Goal: Navigation & Orientation: Find specific page/section

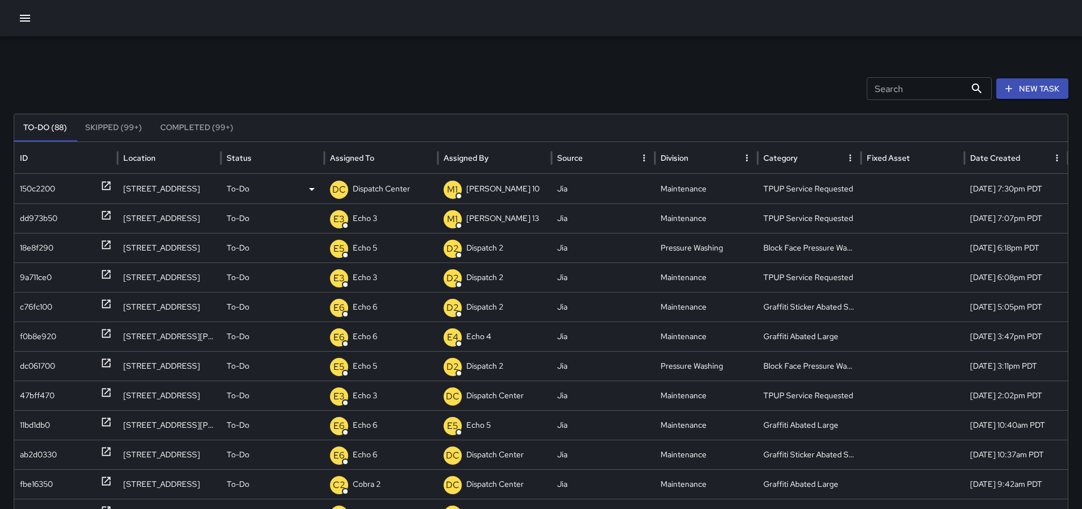
click at [365, 187] on p "Dispatch Center" at bounding box center [381, 188] width 57 height 29
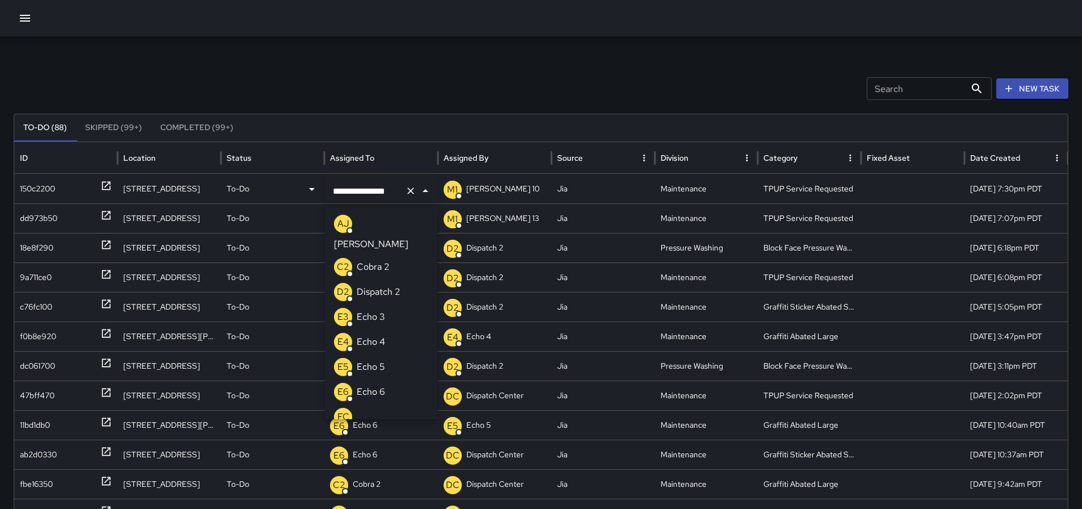
scroll to position [700, 0]
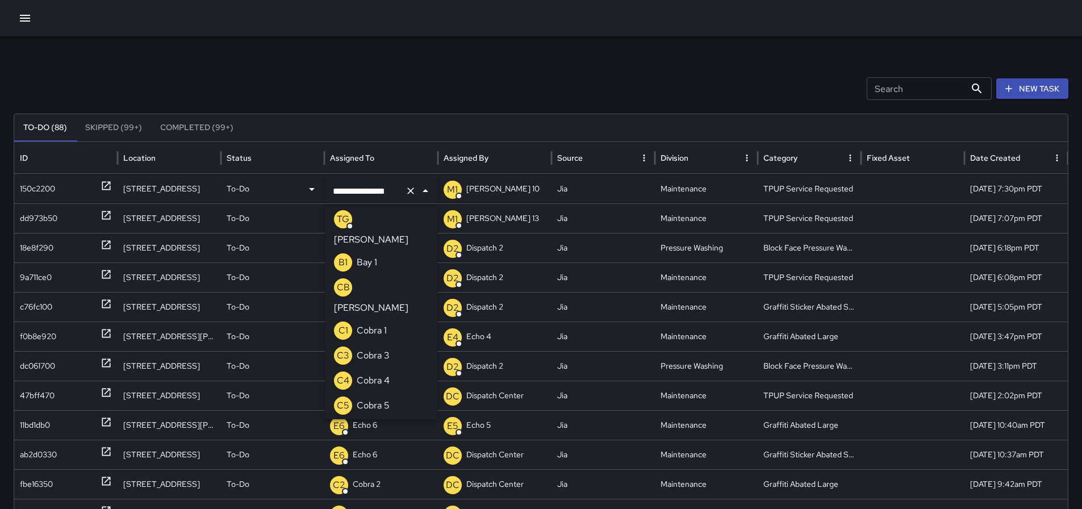
click at [412, 190] on icon "Clear" at bounding box center [410, 190] width 11 height 11
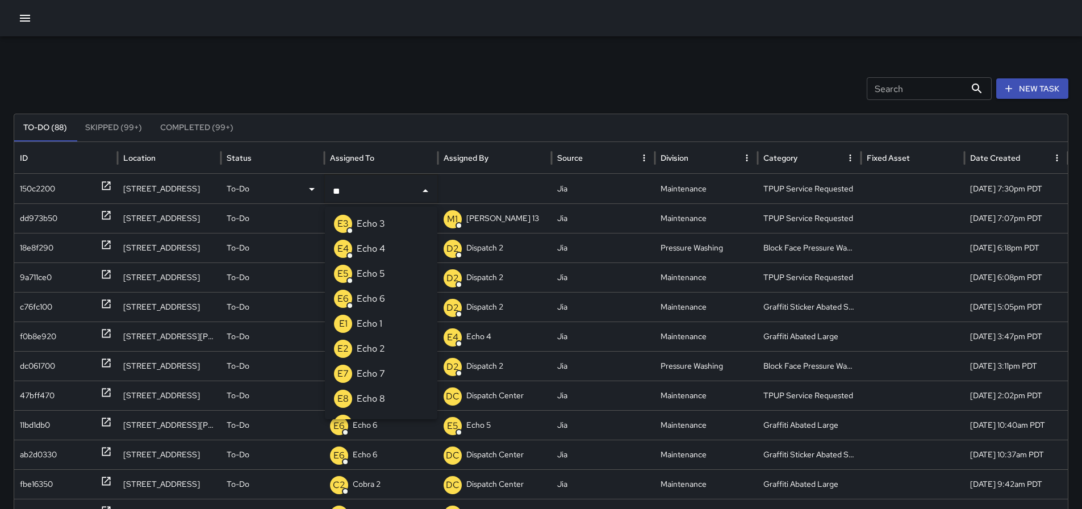
type input "***"
click at [365, 220] on p "Echo 3" at bounding box center [371, 224] width 28 height 14
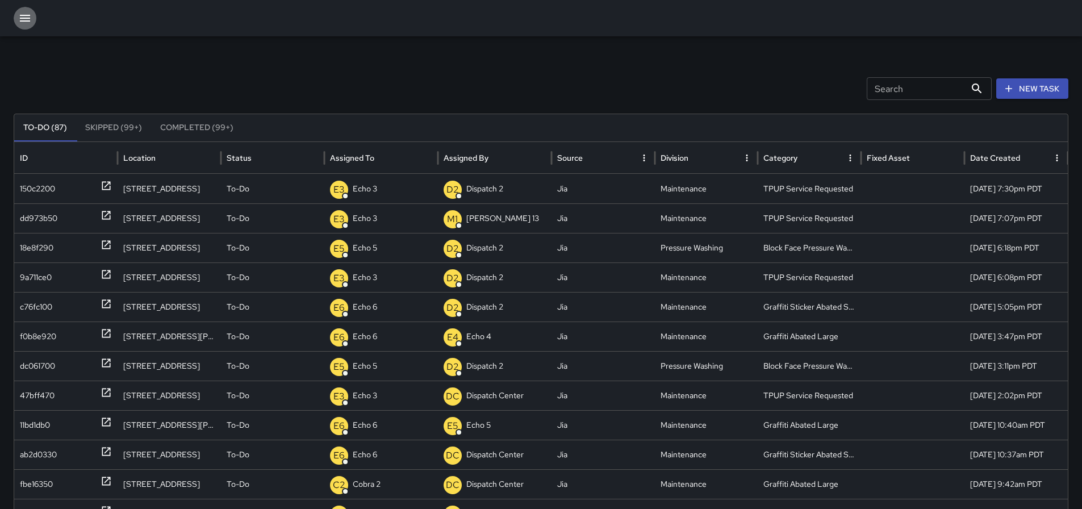
click at [28, 22] on icon "button" at bounding box center [25, 18] width 14 height 14
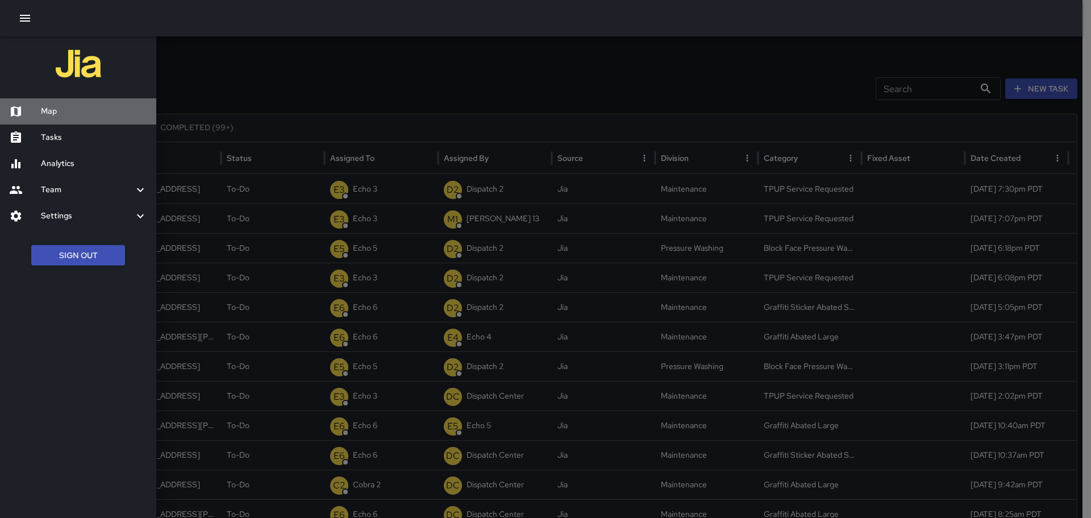
click at [75, 113] on h6 "Map" at bounding box center [94, 111] width 106 height 12
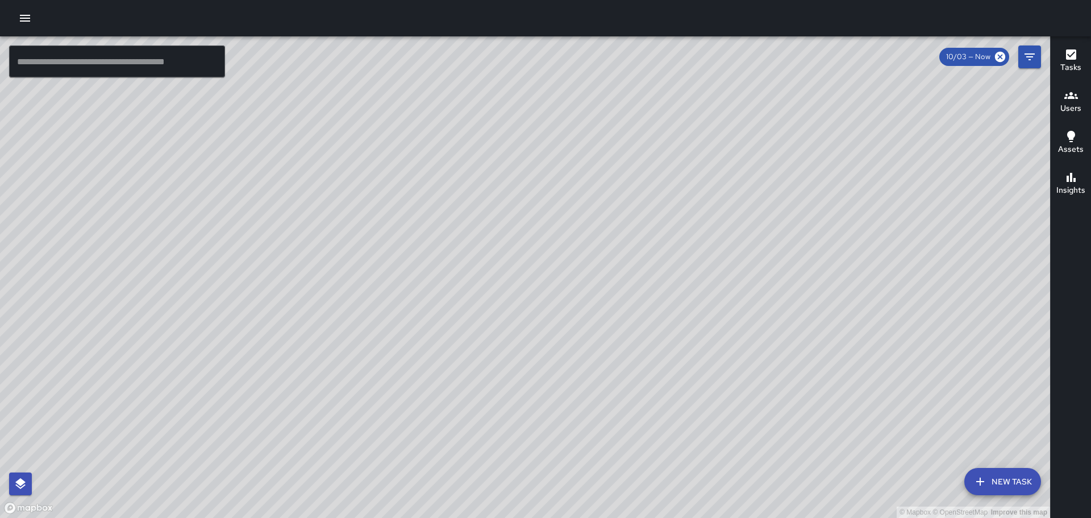
drag, startPoint x: 442, startPoint y: 443, endPoint x: 525, endPoint y: 293, distance: 171.9
click at [525, 293] on div "© Mapbox © OpenStreetMap Improve this map" at bounding box center [525, 276] width 1050 height 481
click at [689, 139] on div "© Mapbox © OpenStreetMap Improve this map" at bounding box center [525, 276] width 1050 height 481
drag, startPoint x: 657, startPoint y: 120, endPoint x: 618, endPoint y: 169, distance: 62.2
click at [618, 169] on div "© Mapbox © OpenStreetMap Improve this map" at bounding box center [525, 276] width 1050 height 481
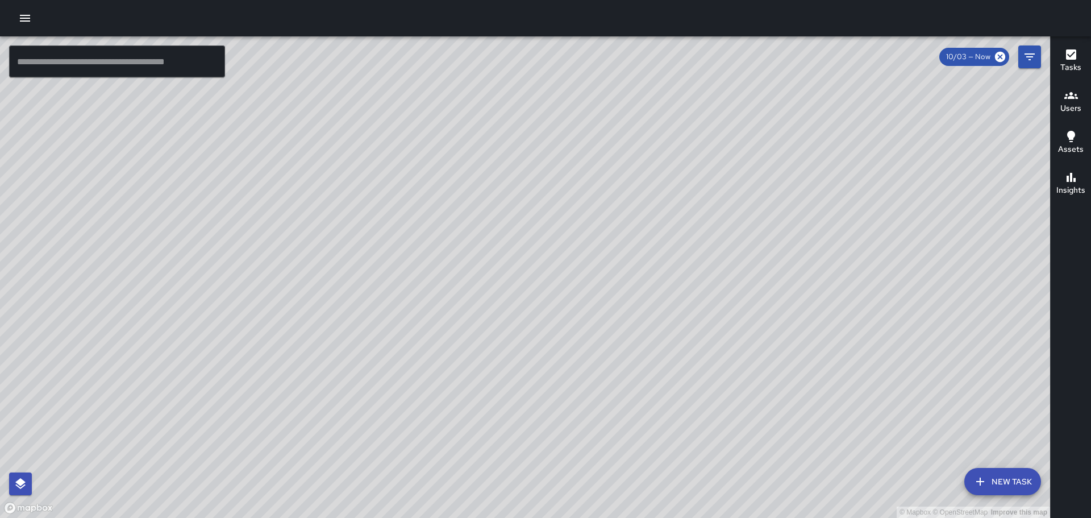
drag, startPoint x: 508, startPoint y: 363, endPoint x: 657, endPoint y: 181, distance: 235.8
click at [675, 90] on div "© Mapbox © OpenStreetMap Improve this map" at bounding box center [525, 276] width 1050 height 481
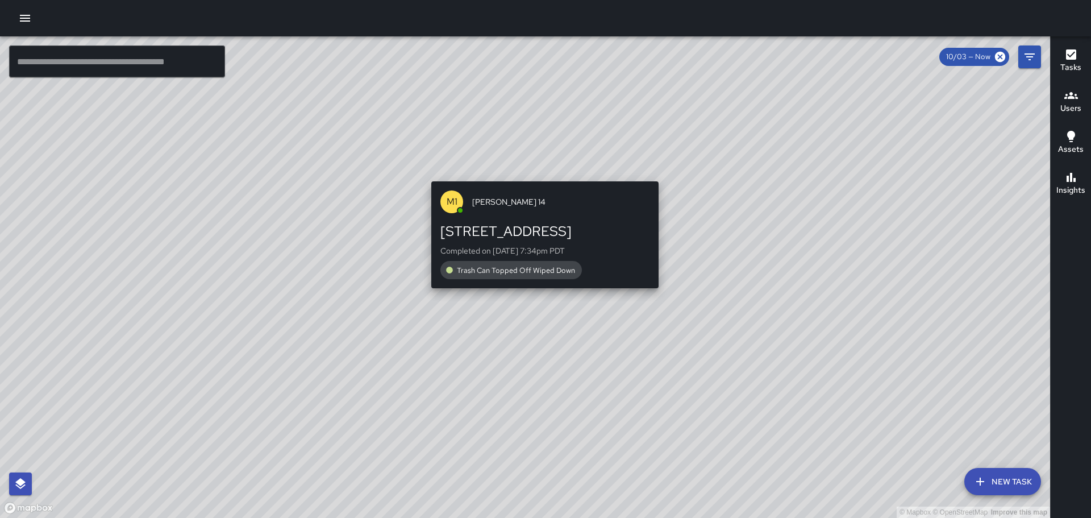
drag, startPoint x: 489, startPoint y: 288, endPoint x: 539, endPoint y: 155, distance: 142.2
click at [539, 155] on div "© Mapbox © OpenStreetMap Improve this map M1 Mike 14 1221 Broadway Completed on…" at bounding box center [525, 276] width 1050 height 481
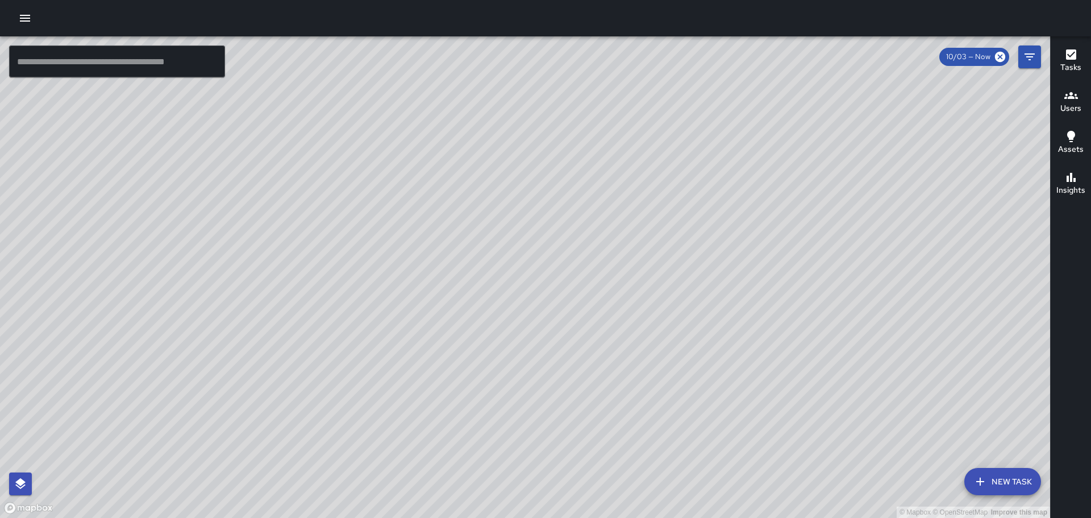
drag, startPoint x: 729, startPoint y: 161, endPoint x: 637, endPoint y: 295, distance: 162.6
click at [627, 311] on div "© Mapbox © OpenStreetMap Improve this map" at bounding box center [525, 276] width 1050 height 481
drag, startPoint x: 717, startPoint y: 274, endPoint x: 514, endPoint y: 487, distance: 295.0
click at [514, 494] on div "© Mapbox © OpenStreetMap Improve this map" at bounding box center [525, 276] width 1050 height 481
drag, startPoint x: 645, startPoint y: 147, endPoint x: 629, endPoint y: 216, distance: 71.1
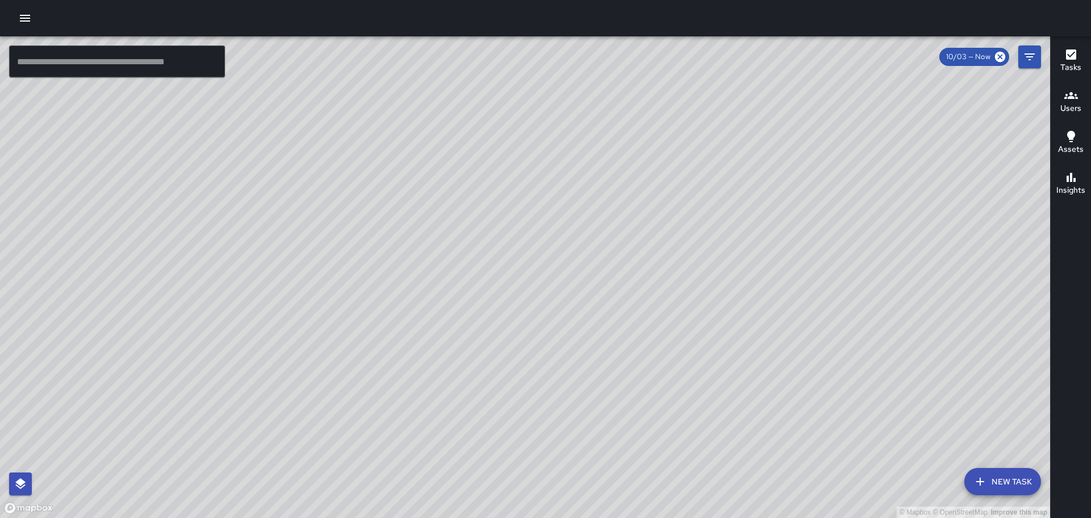
click at [630, 219] on div "© Mapbox © OpenStreetMap Improve this map" at bounding box center [525, 276] width 1050 height 481
drag, startPoint x: 449, startPoint y: 184, endPoint x: 591, endPoint y: 194, distance: 142.4
click at [591, 194] on div "© Mapbox © OpenStreetMap Improve this map" at bounding box center [525, 276] width 1050 height 481
click at [25, 15] on icon "button" at bounding box center [25, 18] width 10 height 7
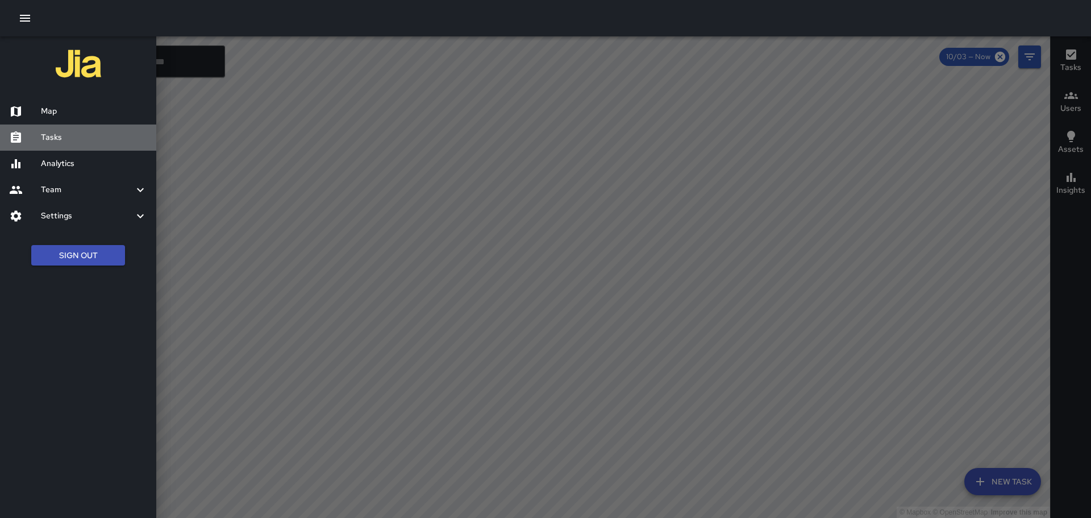
click at [56, 136] on h6 "Tasks" at bounding box center [94, 137] width 106 height 12
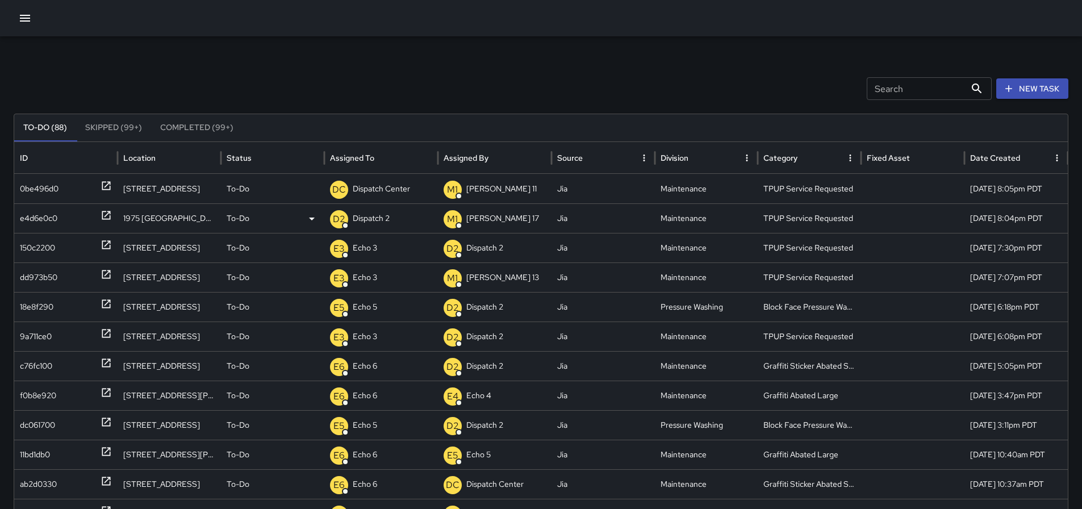
click at [382, 213] on p "Dispatch 2" at bounding box center [371, 218] width 37 height 29
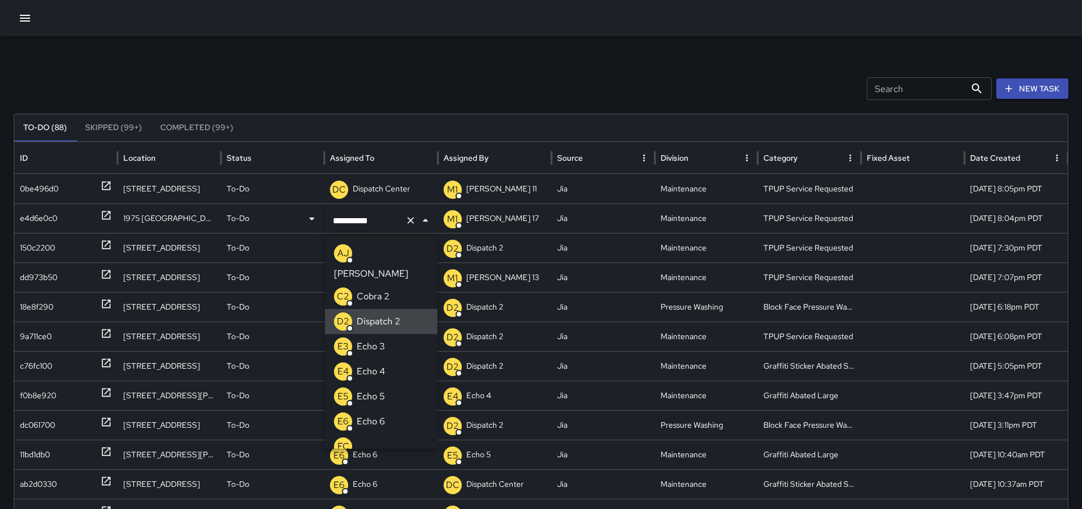
click at [415, 225] on icon "Clear" at bounding box center [410, 220] width 11 height 11
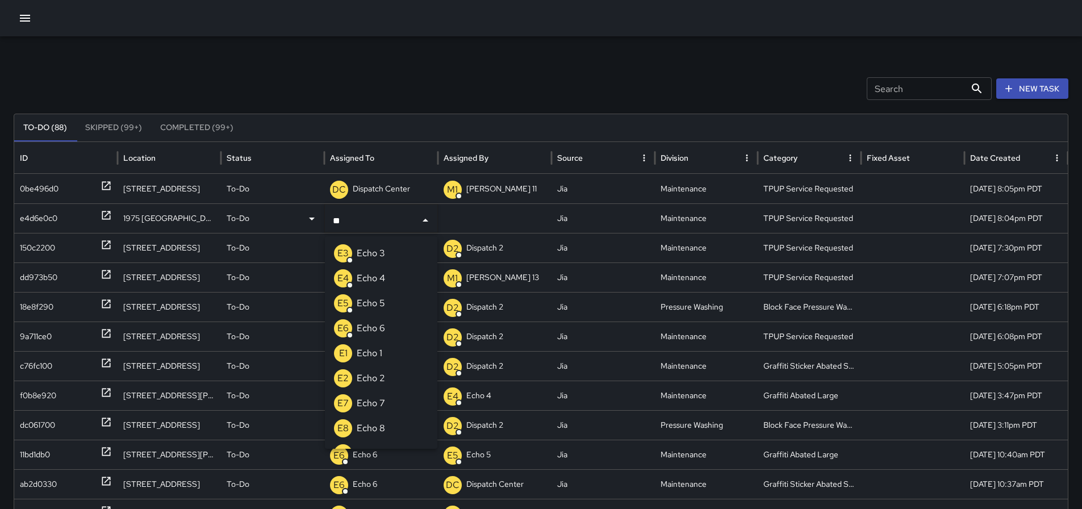
type input "***"
click at [394, 248] on li "E3 Echo 3" at bounding box center [381, 253] width 112 height 25
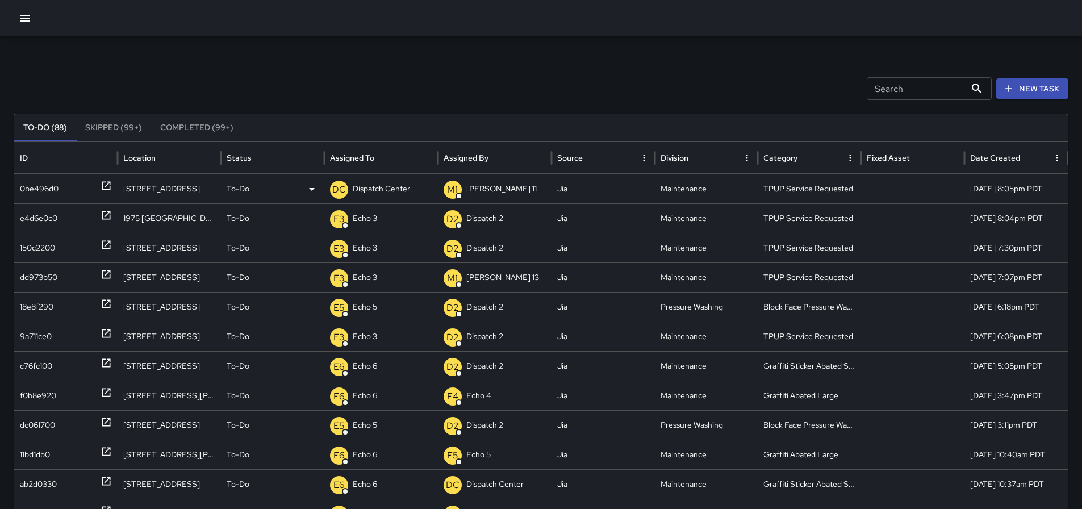
click at [387, 190] on p "Dispatch Center" at bounding box center [381, 188] width 57 height 29
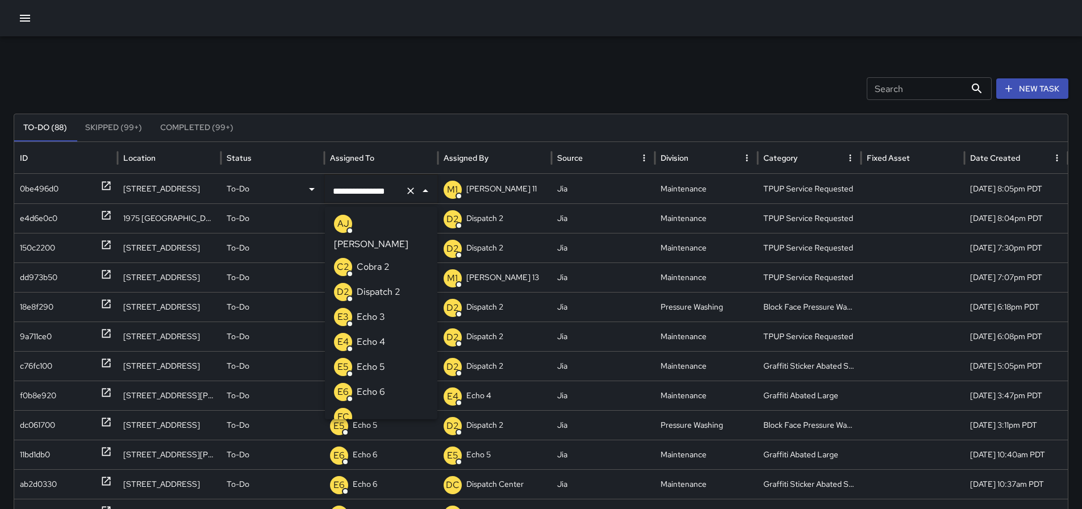
scroll to position [700, 0]
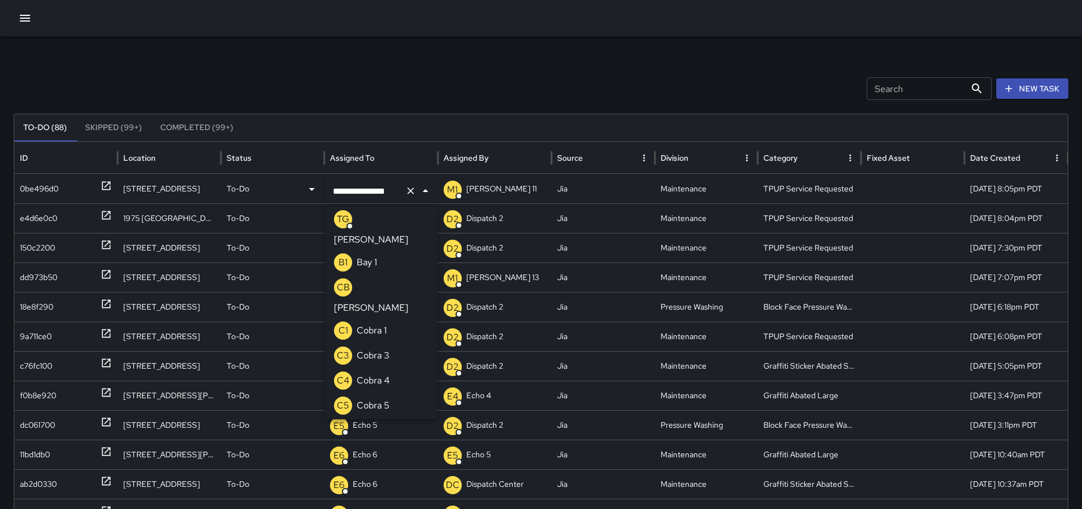
click at [414, 193] on icon "Clear" at bounding box center [410, 190] width 11 height 11
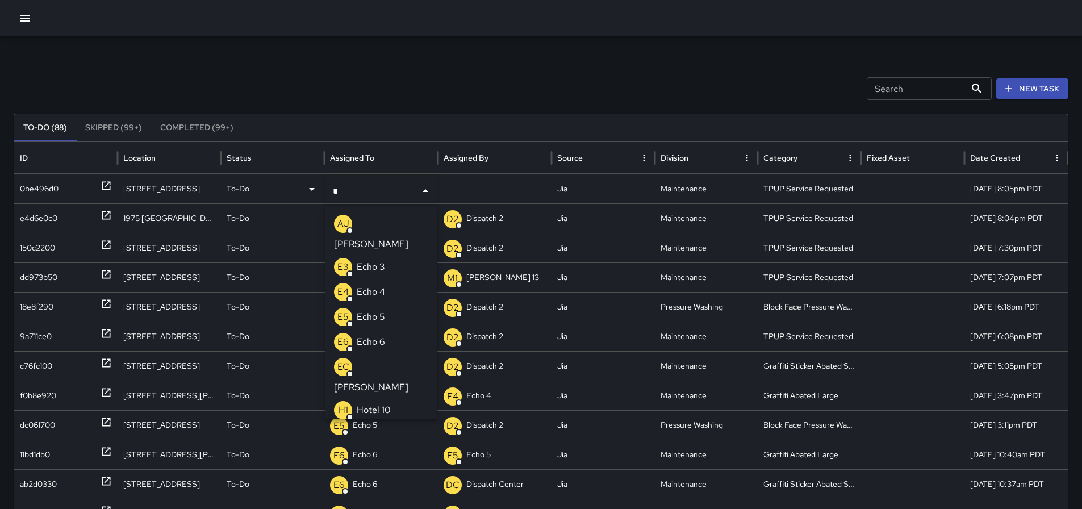
type input "**"
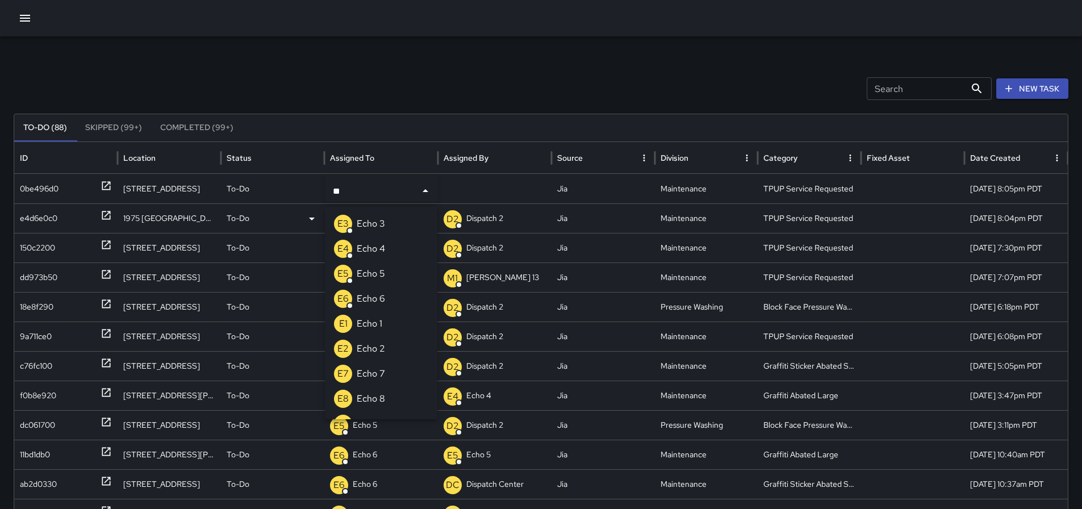
click at [382, 220] on p "Echo 3" at bounding box center [371, 224] width 28 height 14
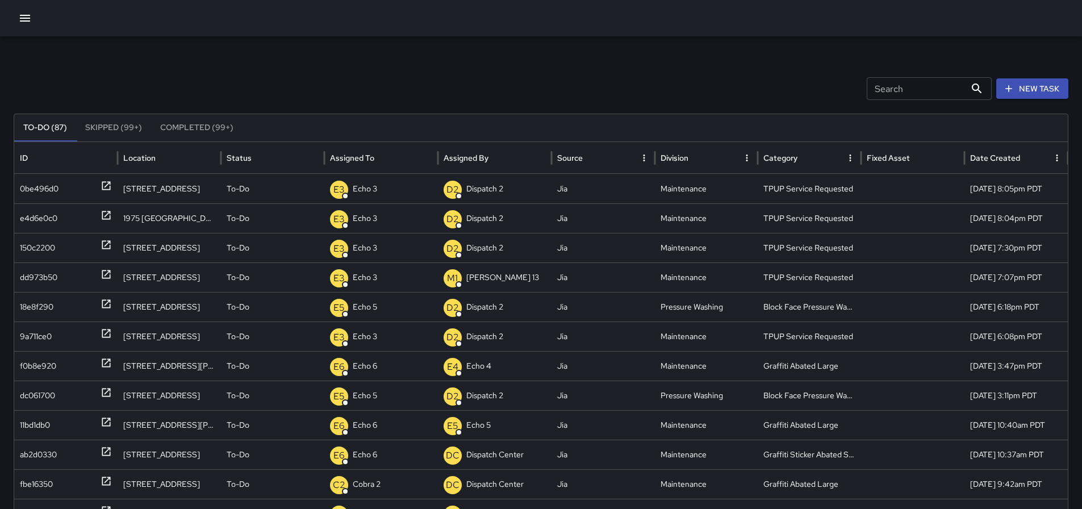
click at [28, 23] on icon "button" at bounding box center [25, 18] width 14 height 14
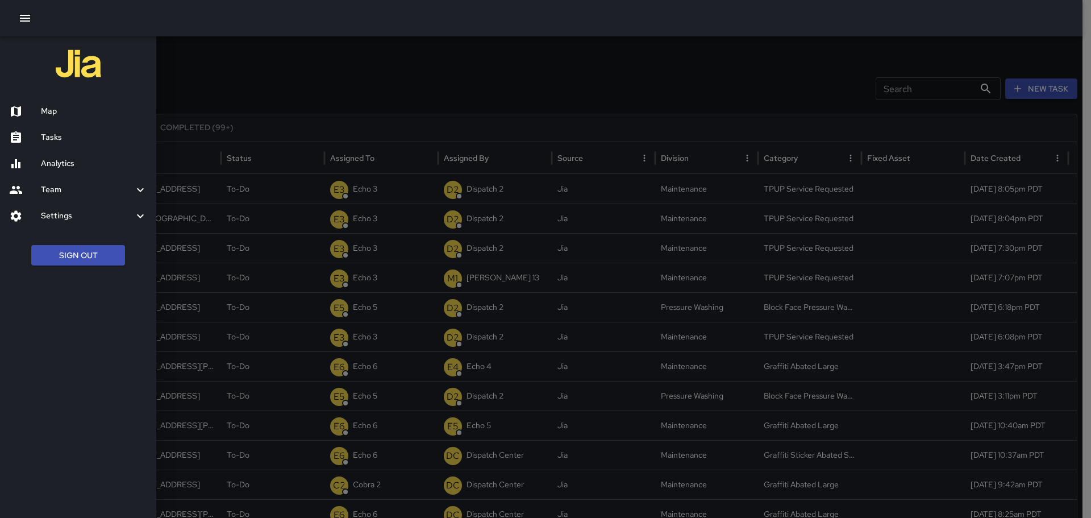
click at [53, 116] on h6 "Map" at bounding box center [94, 111] width 106 height 12
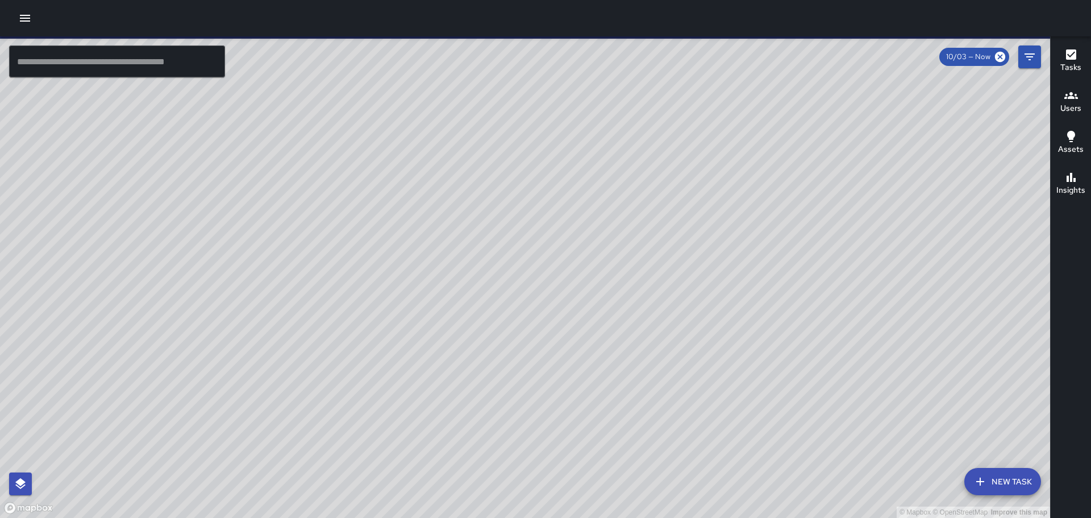
drag, startPoint x: 664, startPoint y: 180, endPoint x: 537, endPoint y: 306, distance: 179.6
click at [537, 307] on div "© Mapbox © OpenStreetMap Improve this map" at bounding box center [525, 276] width 1050 height 481
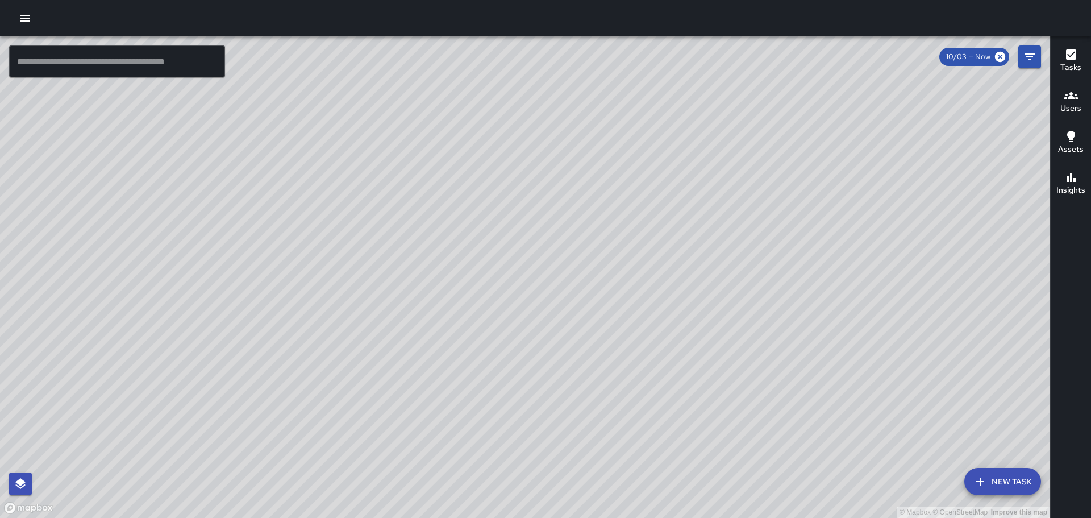
drag, startPoint x: 644, startPoint y: 157, endPoint x: 598, endPoint y: 353, distance: 201.5
click at [598, 353] on div "© Mapbox © OpenStreetMap Improve this map" at bounding box center [525, 276] width 1050 height 481
drag, startPoint x: 637, startPoint y: 341, endPoint x: 711, endPoint y: 156, distance: 198.7
click at [711, 158] on div "© Mapbox © OpenStreetMap Improve this map" at bounding box center [525, 276] width 1050 height 481
drag, startPoint x: 626, startPoint y: 326, endPoint x: 678, endPoint y: 202, distance: 134.4
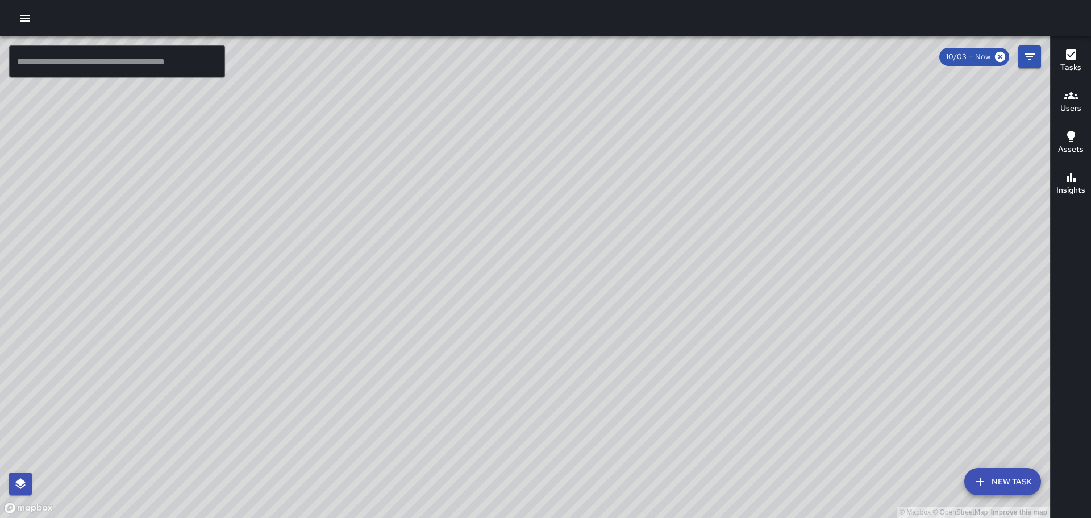
click at [678, 202] on div "© Mapbox © OpenStreetMap Improve this map" at bounding box center [525, 276] width 1050 height 481
drag, startPoint x: 641, startPoint y: 297, endPoint x: 701, endPoint y: 168, distance: 142.4
click at [701, 168] on div "© Mapbox © OpenStreetMap Improve this map" at bounding box center [525, 276] width 1050 height 481
drag, startPoint x: 695, startPoint y: 152, endPoint x: 684, endPoint y: 297, distance: 144.8
click at [684, 297] on div "© Mapbox © OpenStreetMap Improve this map" at bounding box center [525, 276] width 1050 height 481
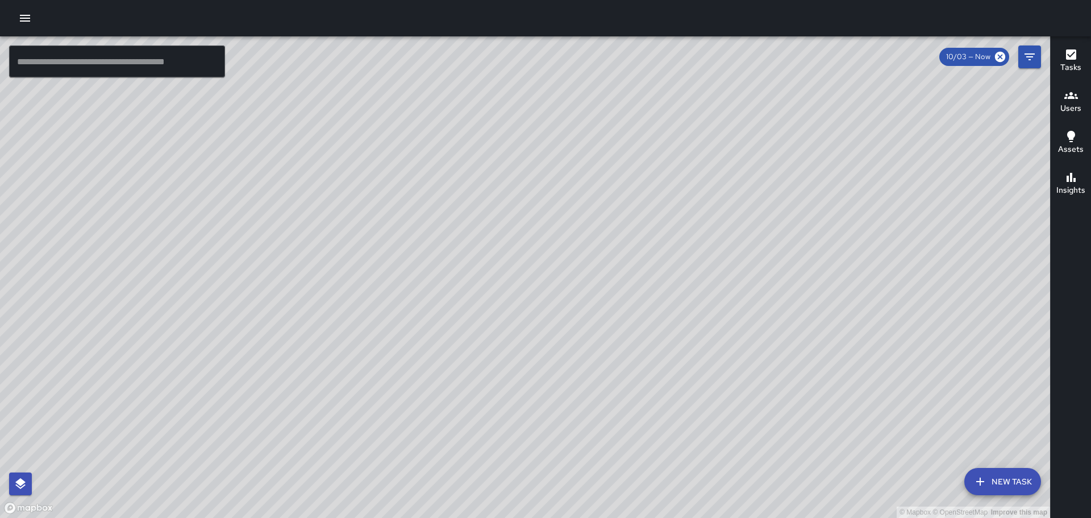
drag, startPoint x: 639, startPoint y: 297, endPoint x: 727, endPoint y: 178, distance: 148.3
click at [727, 178] on div "© Mapbox © OpenStreetMap Improve this map" at bounding box center [525, 276] width 1050 height 481
drag, startPoint x: 607, startPoint y: 319, endPoint x: 666, endPoint y: 220, distance: 115.2
click at [666, 221] on div "© Mapbox © OpenStreetMap Improve this map" at bounding box center [525, 276] width 1050 height 481
drag, startPoint x: 673, startPoint y: 305, endPoint x: 722, endPoint y: 186, distance: 128.2
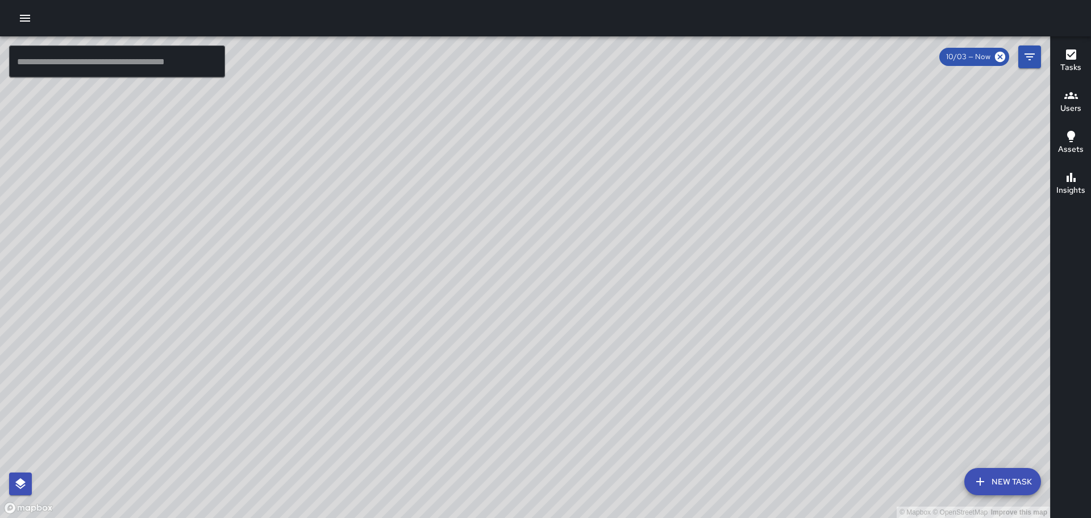
click at [722, 186] on div "© Mapbox © OpenStreetMap Improve this map" at bounding box center [525, 276] width 1050 height 481
drag, startPoint x: 733, startPoint y: 181, endPoint x: 714, endPoint y: 338, distance: 158.1
click at [714, 338] on div "© Mapbox © OpenStreetMap Improve this map" at bounding box center [525, 276] width 1050 height 481
click at [25, 22] on icon "button" at bounding box center [25, 18] width 10 height 7
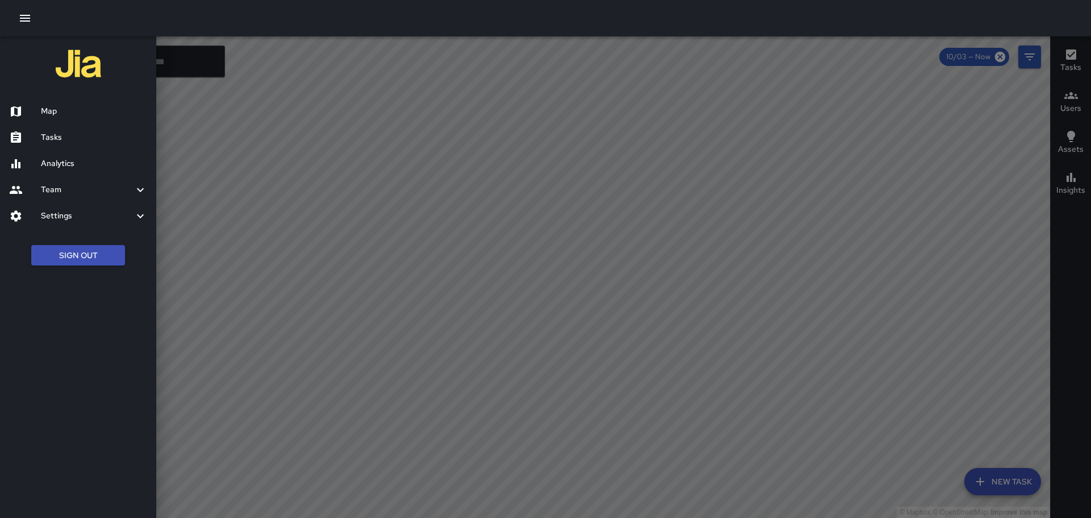
click at [51, 130] on div "Tasks" at bounding box center [78, 137] width 156 height 26
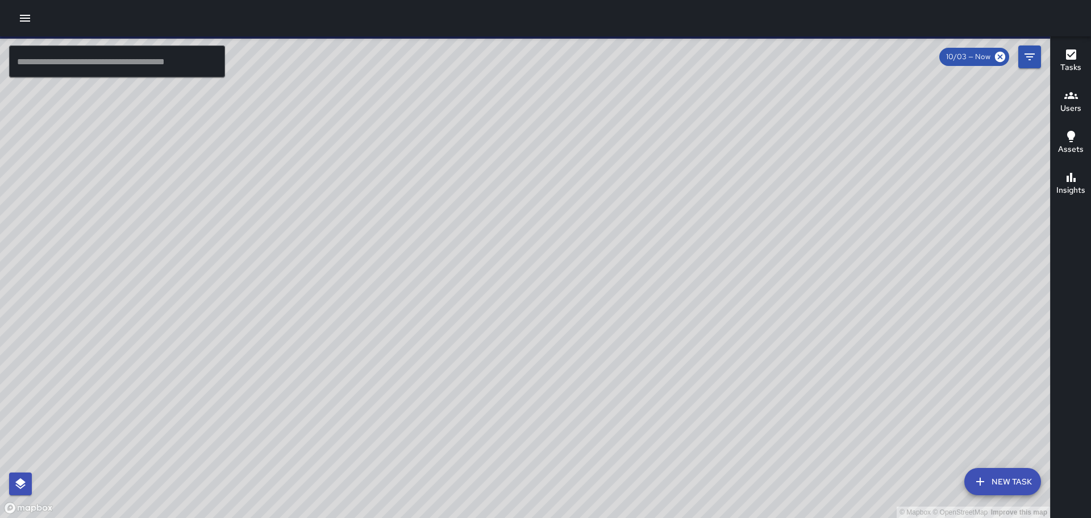
drag, startPoint x: 24, startPoint y: 16, endPoint x: 32, endPoint y: 16, distance: 7.4
click at [25, 16] on icon "button" at bounding box center [25, 18] width 14 height 14
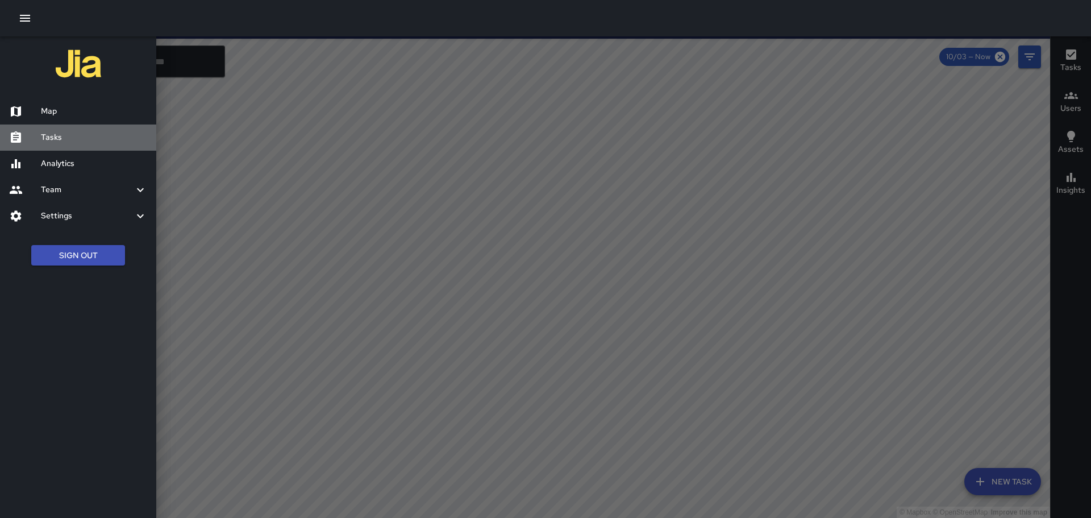
click at [93, 142] on h6 "Tasks" at bounding box center [94, 137] width 106 height 12
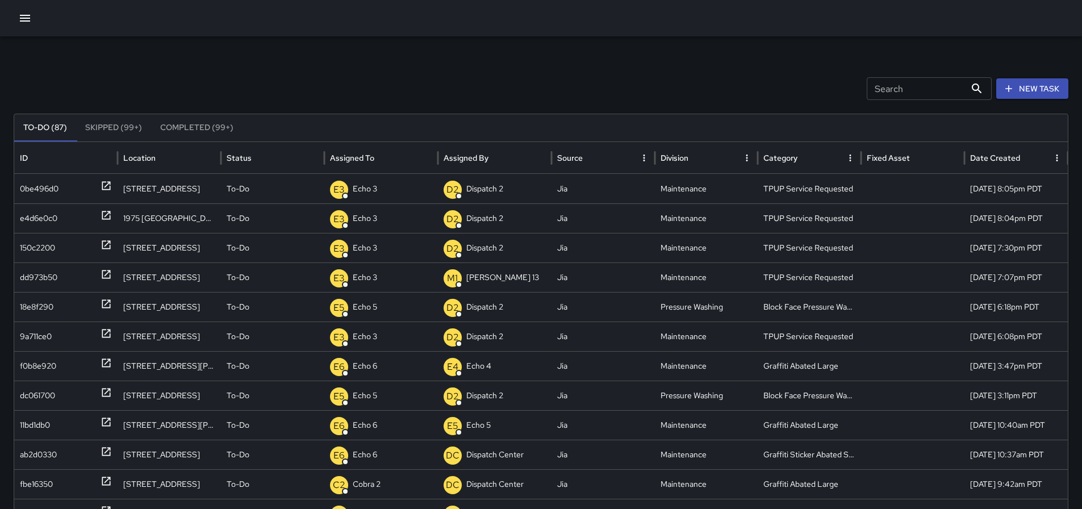
click at [14, 13] on div at bounding box center [541, 18] width 1082 height 36
click at [23, 18] on icon "button" at bounding box center [25, 18] width 14 height 14
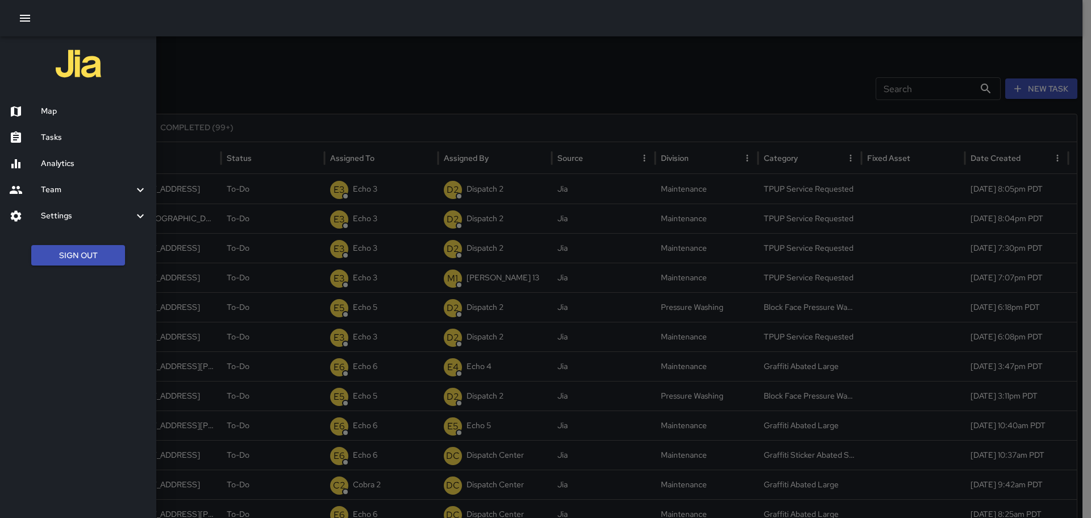
click at [65, 119] on div "Map" at bounding box center [78, 111] width 156 height 26
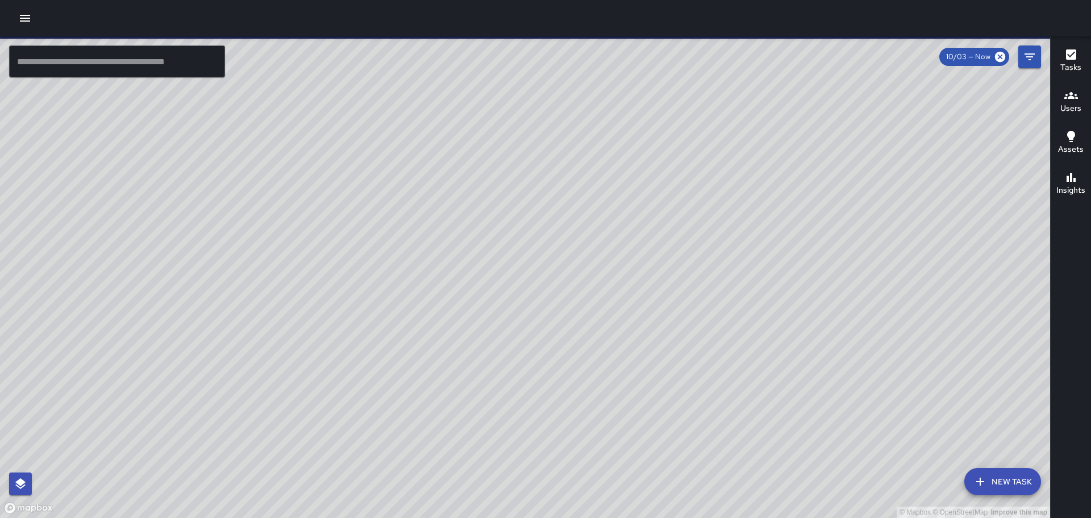
drag, startPoint x: 587, startPoint y: 270, endPoint x: 621, endPoint y: 406, distance: 140.0
click at [621, 406] on div "© Mapbox © OpenStreetMap Improve this map" at bounding box center [525, 276] width 1050 height 481
drag, startPoint x: 554, startPoint y: 345, endPoint x: 686, endPoint y: 217, distance: 184.0
click at [686, 217] on div "© Mapbox © OpenStreetMap Improve this map" at bounding box center [525, 276] width 1050 height 481
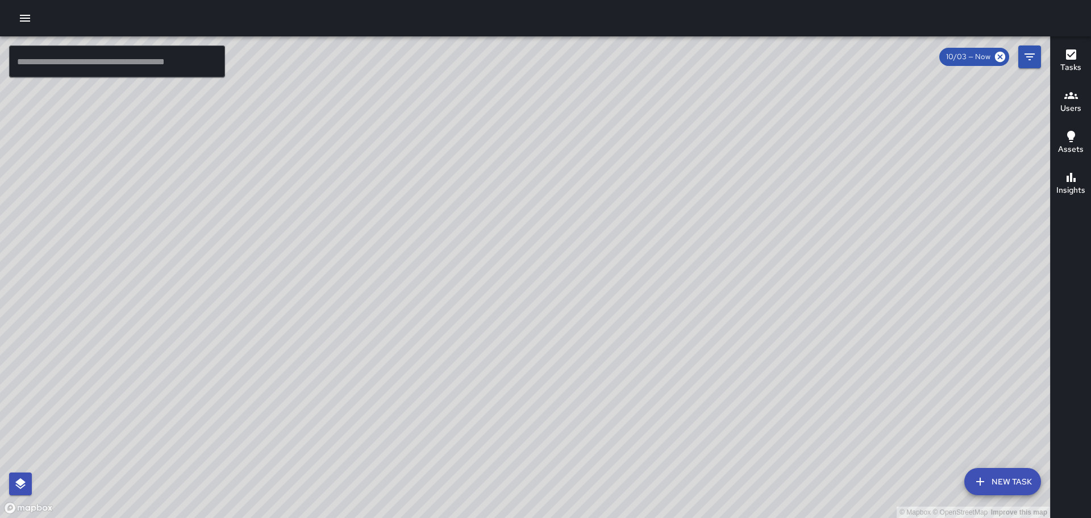
drag, startPoint x: 623, startPoint y: 366, endPoint x: 642, endPoint y: 330, distance: 41.2
click at [642, 330] on div "© Mapbox © OpenStreetMap Improve this map" at bounding box center [525, 276] width 1050 height 481
click at [29, 18] on icon "button" at bounding box center [25, 18] width 10 height 7
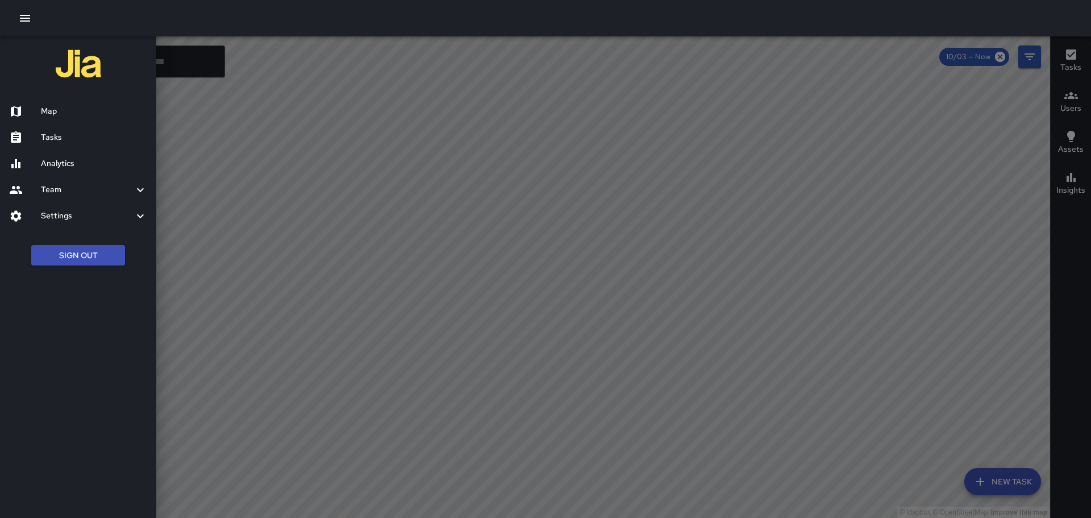
click at [51, 132] on h6 "Tasks" at bounding box center [94, 137] width 106 height 12
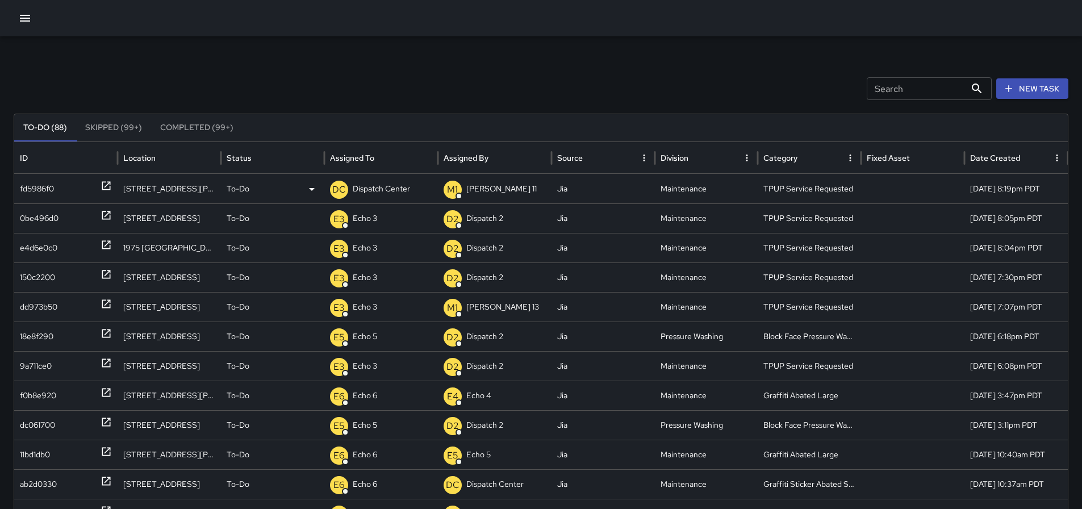
click at [389, 199] on p "Dispatch Center" at bounding box center [381, 188] width 57 height 29
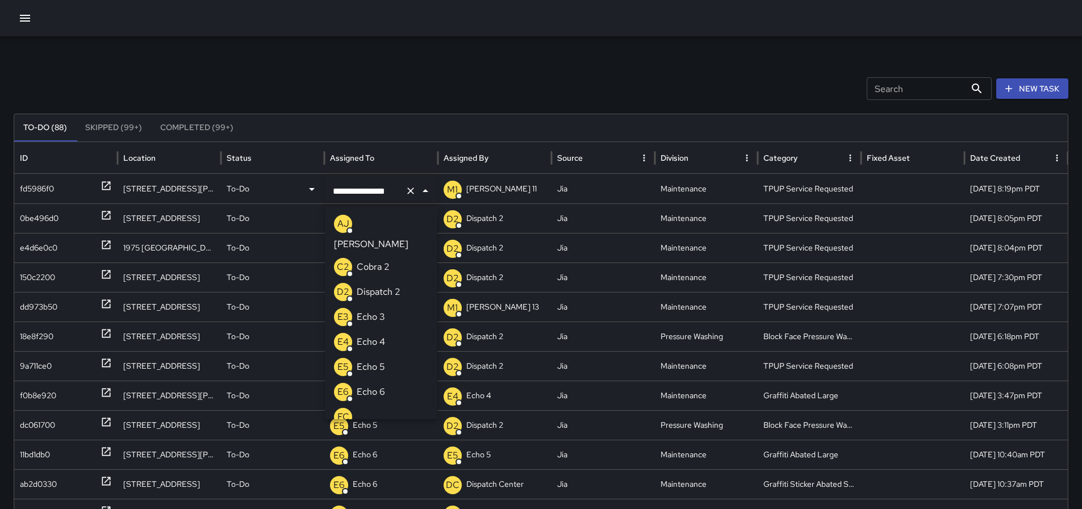
scroll to position [700, 0]
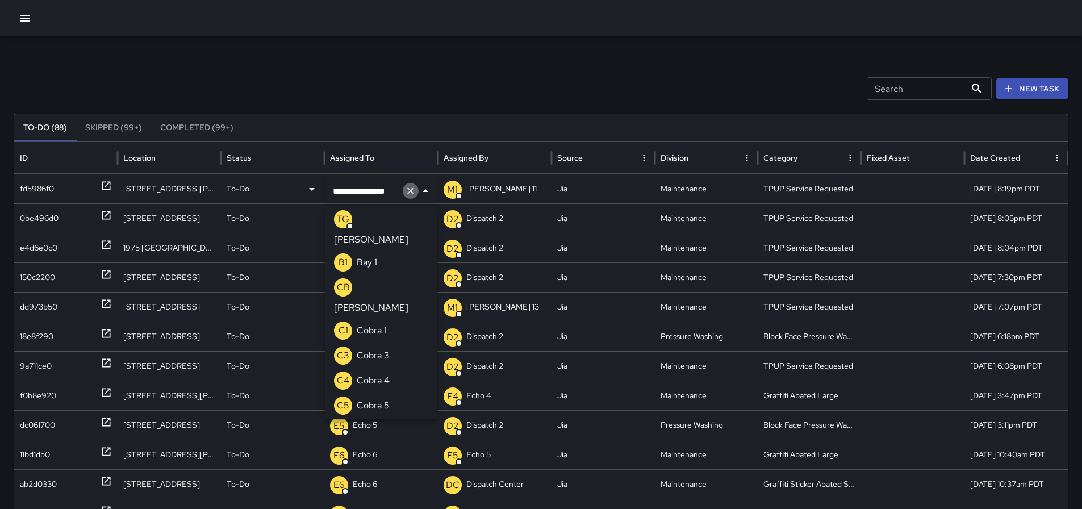
click at [406, 193] on icon "Clear" at bounding box center [410, 190] width 11 height 11
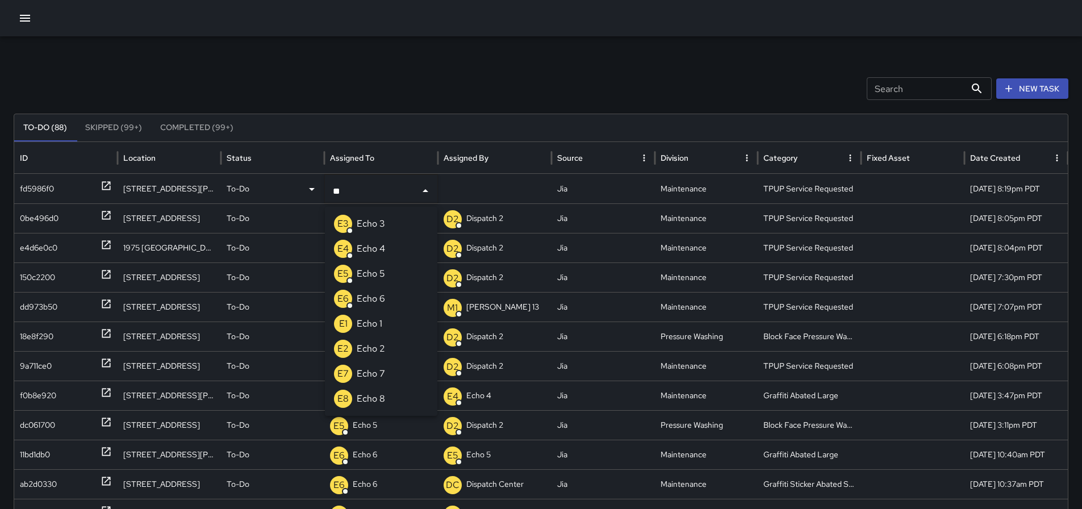
type input "***"
click at [402, 231] on li "E3 Echo 3" at bounding box center [381, 223] width 112 height 25
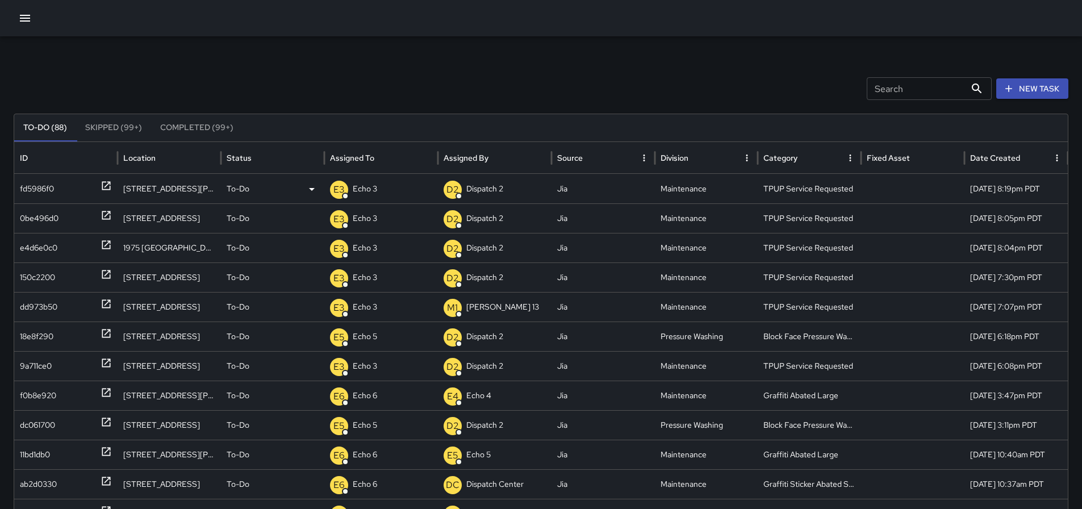
click at [12, 18] on div at bounding box center [541, 18] width 1082 height 36
click at [14, 18] on button "button" at bounding box center [25, 18] width 23 height 23
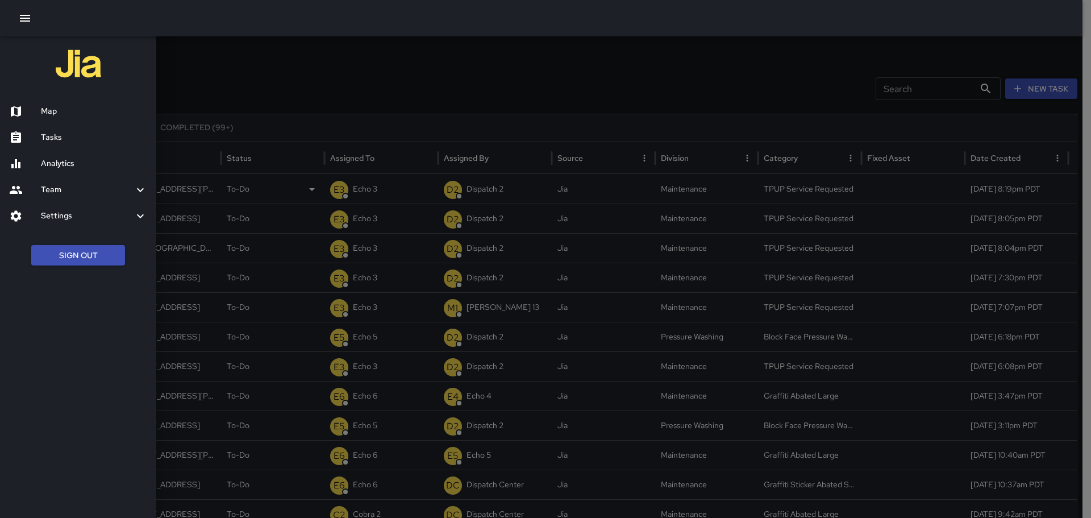
click at [73, 109] on h6 "Map" at bounding box center [94, 111] width 106 height 12
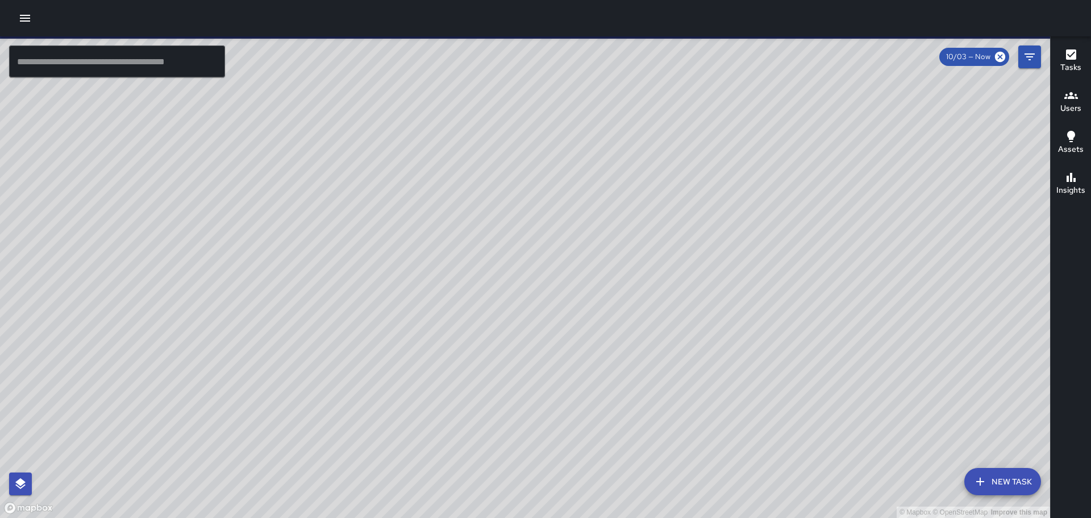
drag, startPoint x: 466, startPoint y: 302, endPoint x: 409, endPoint y: 93, distance: 217.2
click at [409, 92] on div "© Mapbox © OpenStreetMap Improve this map" at bounding box center [525, 276] width 1050 height 481
drag, startPoint x: 673, startPoint y: 230, endPoint x: 578, endPoint y: 249, distance: 96.7
click at [579, 251] on div "© Mapbox © OpenStreetMap Improve this map" at bounding box center [525, 276] width 1050 height 481
drag, startPoint x: 651, startPoint y: 245, endPoint x: 586, endPoint y: 332, distance: 108.4
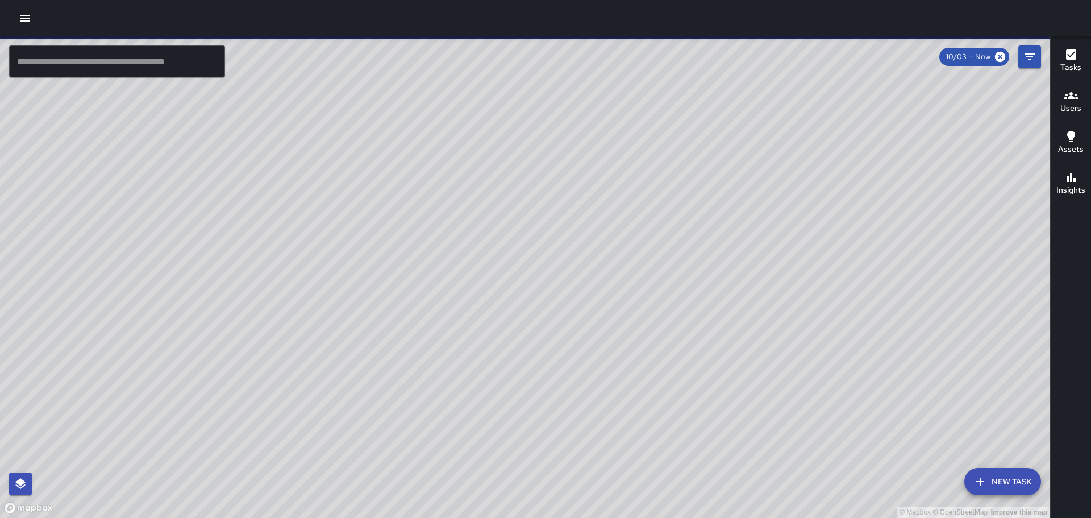
click at [595, 352] on div "© Mapbox © OpenStreetMap Improve this map" at bounding box center [525, 276] width 1050 height 481
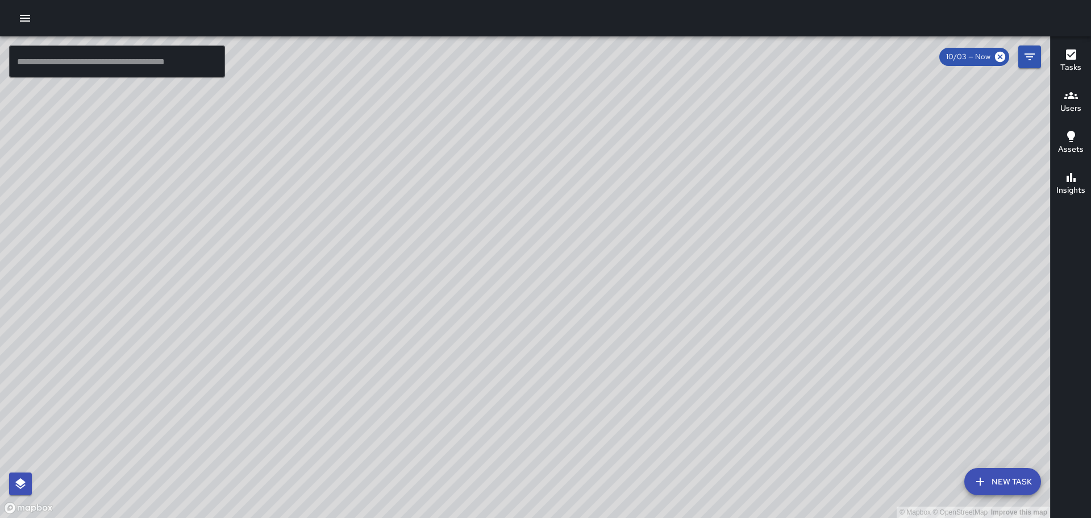
click at [24, 14] on icon "button" at bounding box center [25, 18] width 14 height 14
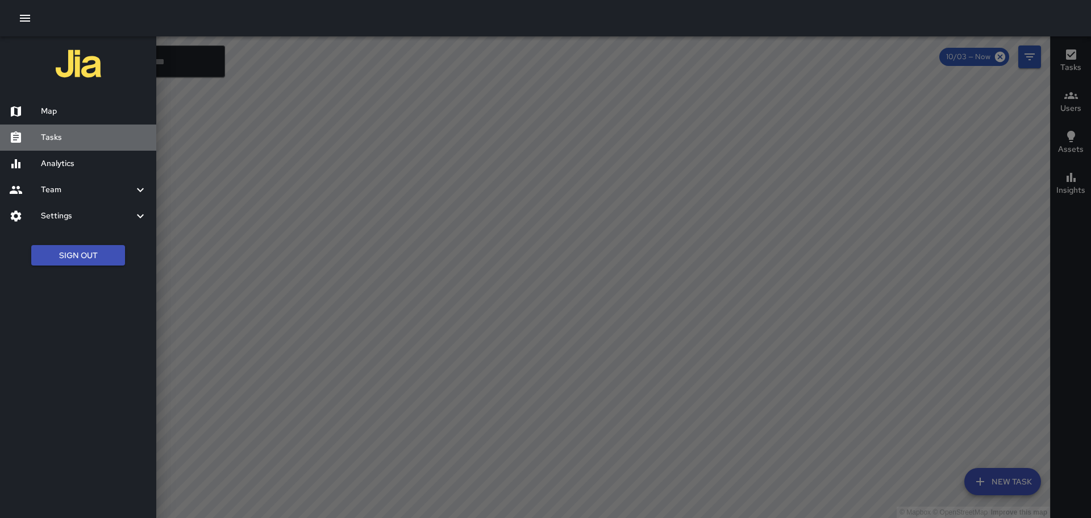
click at [69, 131] on h6 "Tasks" at bounding box center [94, 137] width 106 height 12
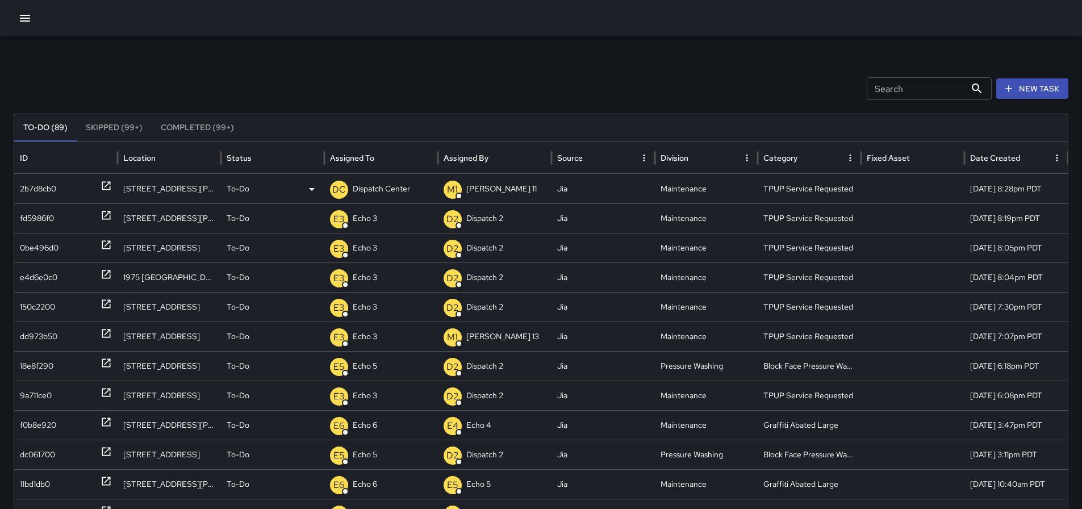
click at [409, 192] on p "Dispatch Center" at bounding box center [381, 188] width 57 height 29
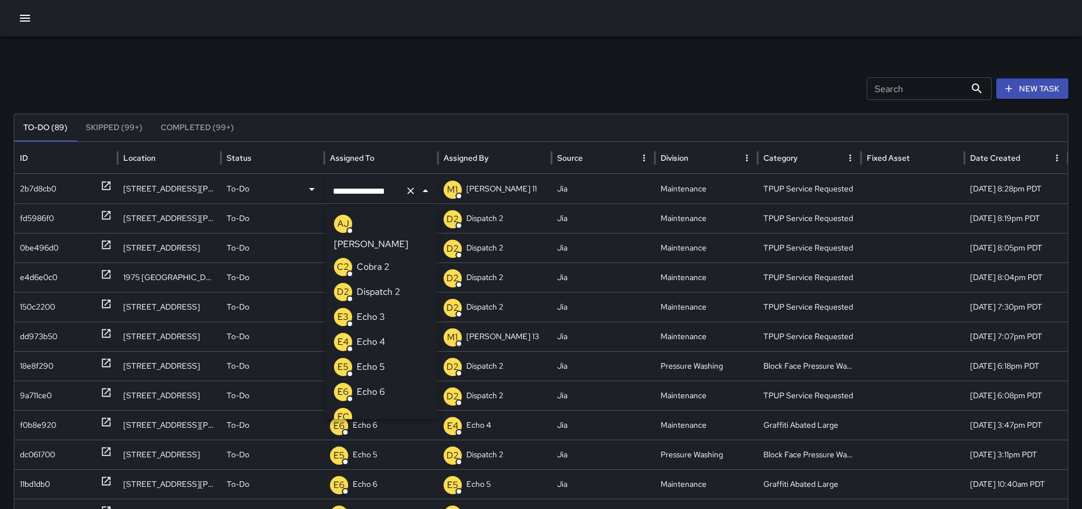
scroll to position [700, 0]
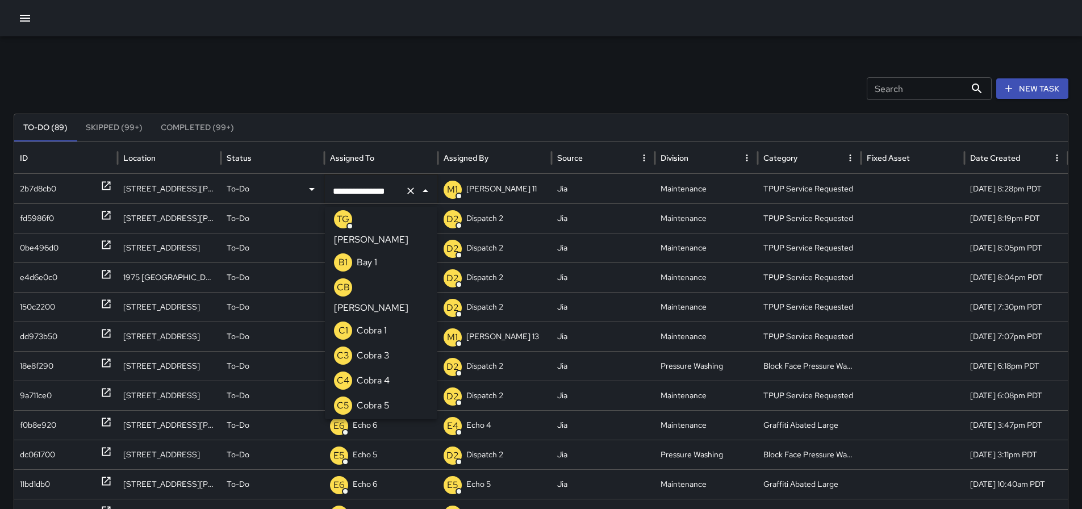
click at [413, 187] on icon "Clear" at bounding box center [410, 190] width 11 height 11
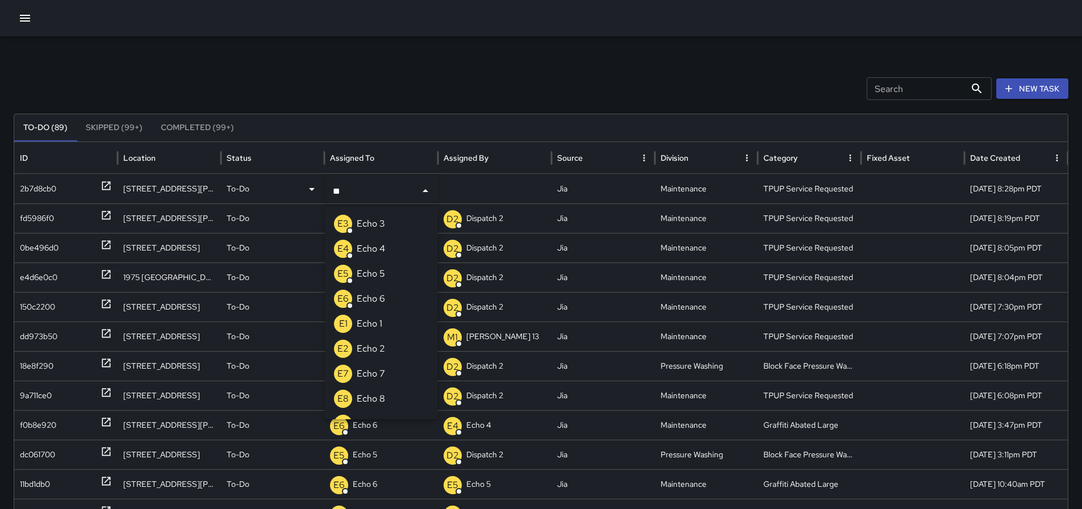
type input "***"
click at [389, 218] on li "E3 Echo 3" at bounding box center [381, 223] width 112 height 25
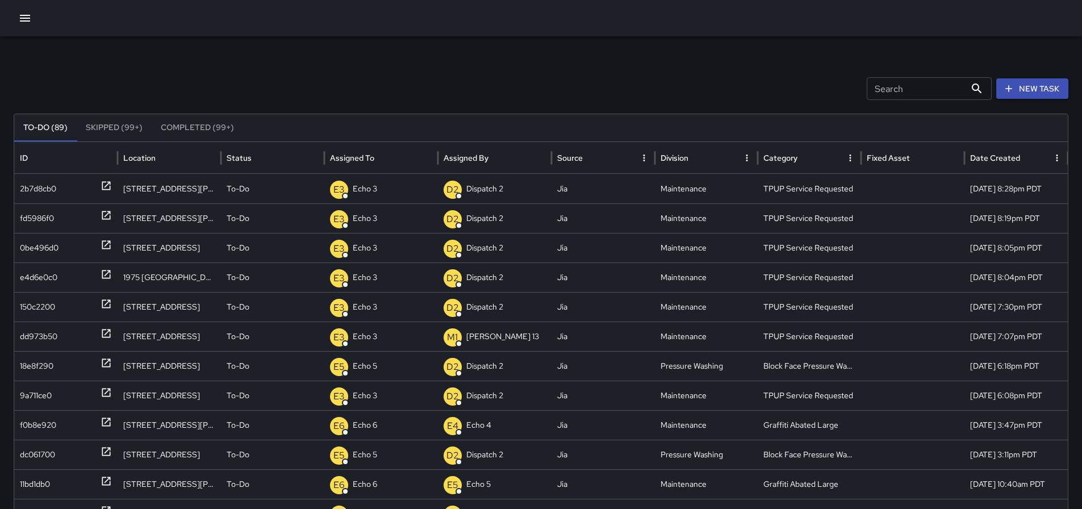
click at [20, 14] on icon "button" at bounding box center [25, 18] width 14 height 14
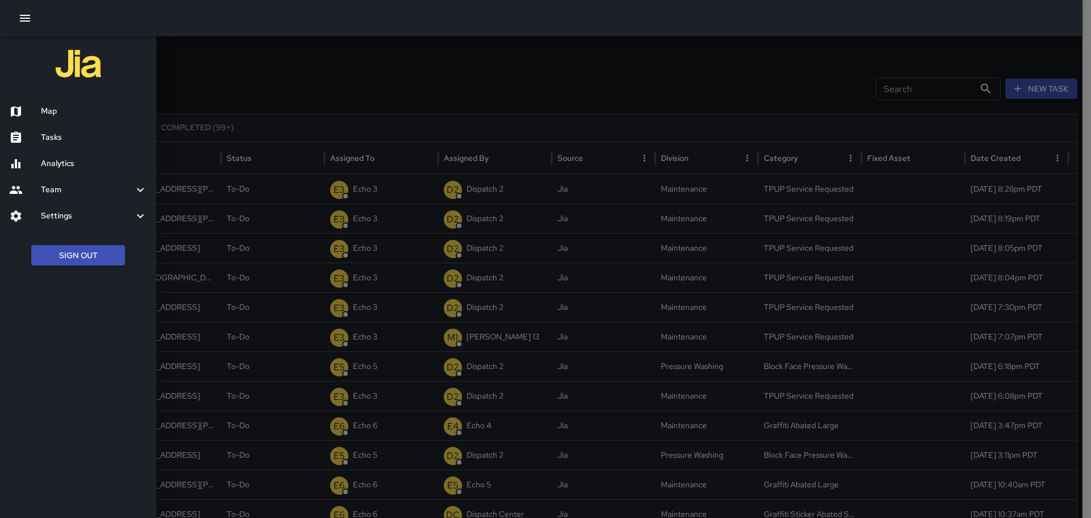
click at [89, 116] on h6 "Map" at bounding box center [94, 111] width 106 height 12
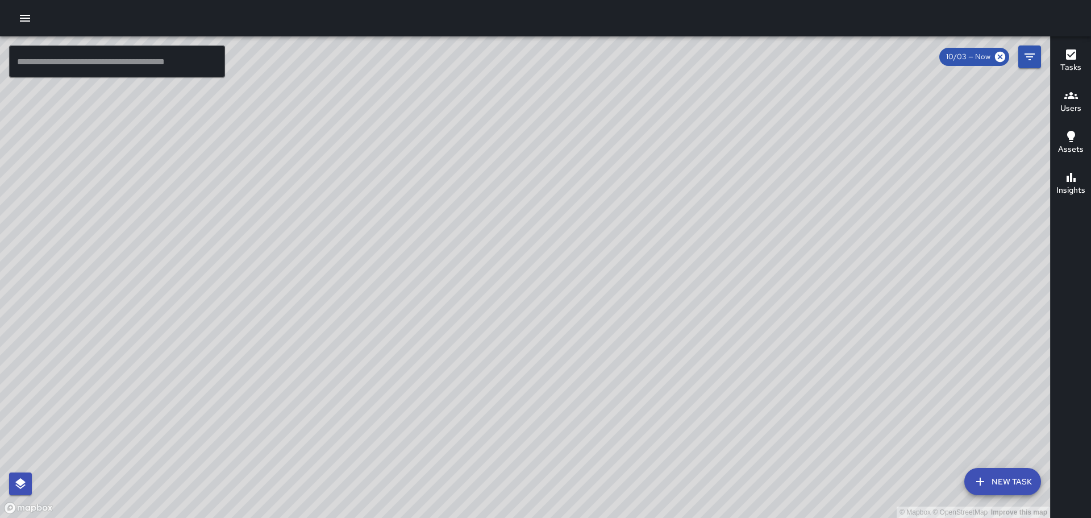
drag, startPoint x: 665, startPoint y: 293, endPoint x: 528, endPoint y: 166, distance: 187.0
click at [528, 166] on div "© Mapbox © OpenStreetMap Improve this map" at bounding box center [525, 276] width 1050 height 481
drag, startPoint x: 692, startPoint y: 189, endPoint x: 710, endPoint y: 395, distance: 206.4
click at [710, 395] on div "© Mapbox © OpenStreetMap Improve this map" at bounding box center [525, 276] width 1050 height 481
drag, startPoint x: 338, startPoint y: 337, endPoint x: 476, endPoint y: 201, distance: 194.0
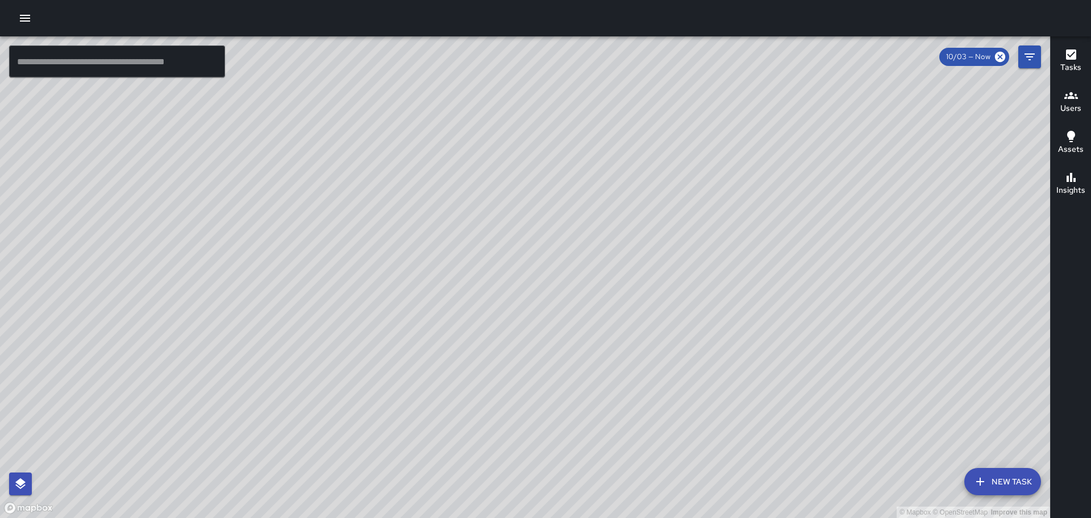
click at [503, 134] on div "© Mapbox © OpenStreetMap Improve this map" at bounding box center [525, 276] width 1050 height 481
drag, startPoint x: 309, startPoint y: 198, endPoint x: 376, endPoint y: 199, distance: 67.6
click at [376, 199] on div "© Mapbox © OpenStreetMap Improve this map" at bounding box center [525, 276] width 1050 height 481
click at [365, 375] on div "© Mapbox © OpenStreetMap Improve this map" at bounding box center [525, 276] width 1050 height 481
drag, startPoint x: 368, startPoint y: 374, endPoint x: 466, endPoint y: 330, distance: 108.3
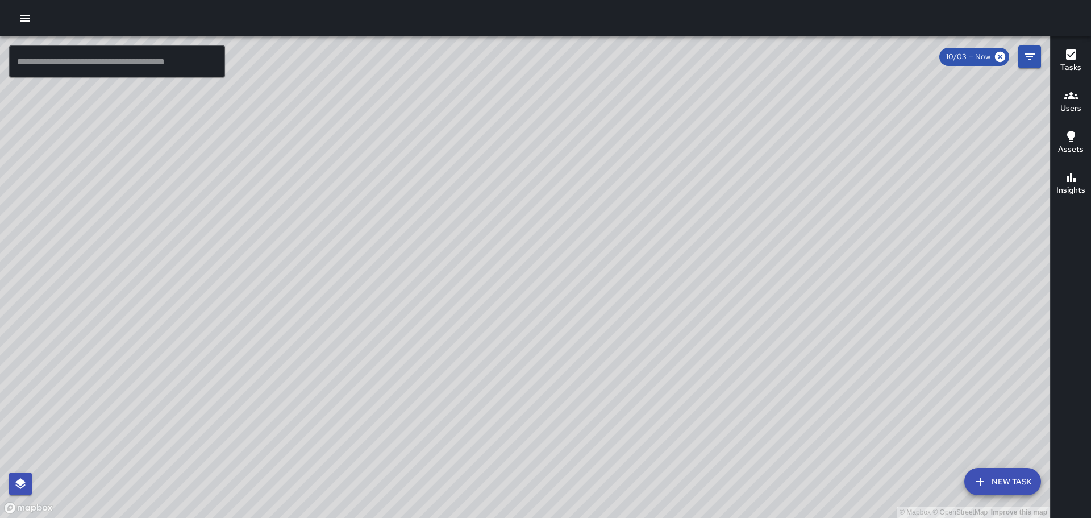
click at [466, 330] on div "© Mapbox © OpenStreetMap Improve this map" at bounding box center [525, 276] width 1050 height 481
drag, startPoint x: 447, startPoint y: 328, endPoint x: 536, endPoint y: 206, distance: 151.3
click at [536, 206] on div "© Mapbox © OpenStreetMap Improve this map" at bounding box center [525, 276] width 1050 height 481
drag, startPoint x: 455, startPoint y: 341, endPoint x: 511, endPoint y: 176, distance: 174.8
click at [511, 177] on div "© Mapbox © OpenStreetMap Improve this map" at bounding box center [525, 276] width 1050 height 481
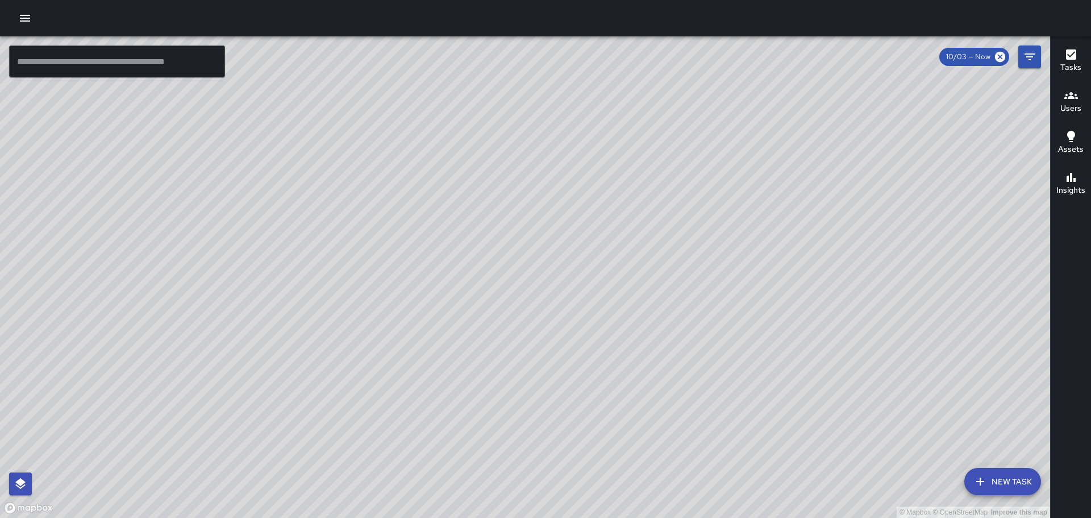
drag, startPoint x: 534, startPoint y: 168, endPoint x: 447, endPoint y: 398, distance: 245.8
click at [447, 398] on div "© Mapbox © OpenStreetMap Improve this map" at bounding box center [525, 276] width 1050 height 481
drag, startPoint x: 631, startPoint y: 171, endPoint x: 572, endPoint y: 398, distance: 234.1
click at [573, 401] on div "© Mapbox © OpenStreetMap Improve this map" at bounding box center [525, 276] width 1050 height 481
drag, startPoint x: 475, startPoint y: 330, endPoint x: 587, endPoint y: 260, distance: 132.0
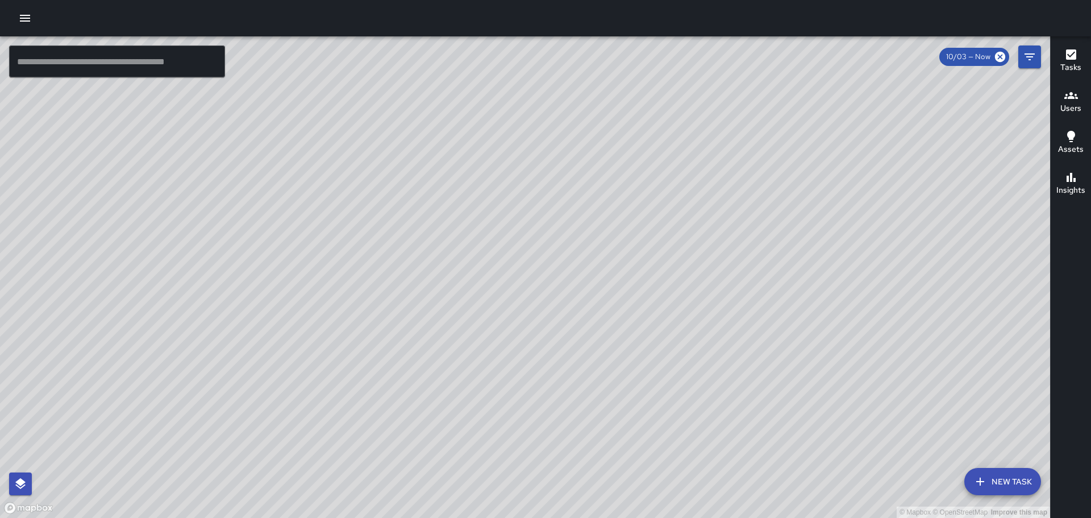
click at [588, 247] on div "© Mapbox © OpenStreetMap Improve this map" at bounding box center [525, 276] width 1050 height 481
drag, startPoint x: 606, startPoint y: 327, endPoint x: 643, endPoint y: 260, distance: 77.3
click at [644, 259] on div "© Mapbox © OpenStreetMap Improve this map" at bounding box center [525, 276] width 1050 height 481
drag, startPoint x: 665, startPoint y: 303, endPoint x: 326, endPoint y: 239, distance: 345.8
click at [326, 239] on div "© Mapbox © OpenStreetMap Improve this map" at bounding box center [525, 276] width 1050 height 481
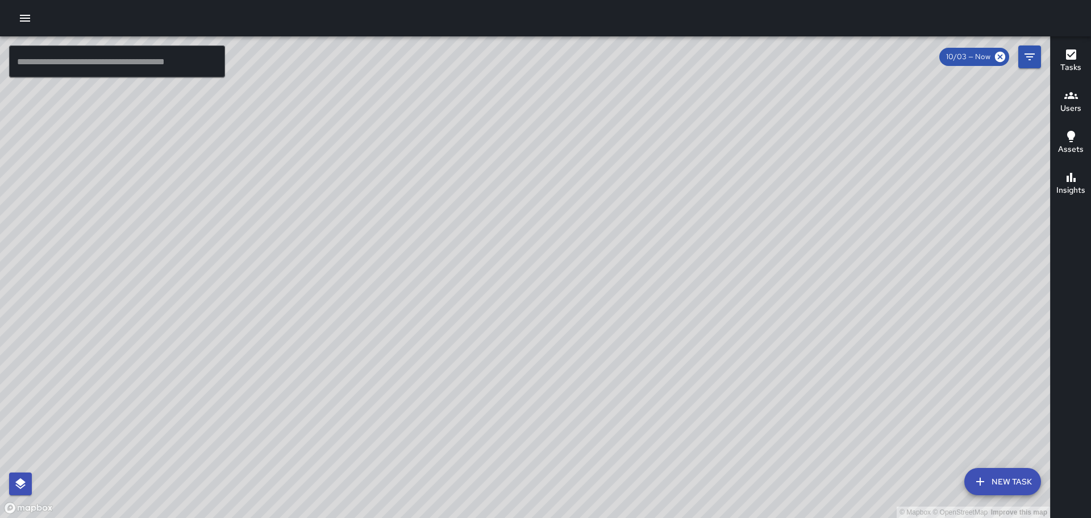
drag, startPoint x: 377, startPoint y: 320, endPoint x: 469, endPoint y: 209, distance: 144.0
click at [468, 212] on div "© Mapbox © OpenStreetMap Improve this map" at bounding box center [525, 276] width 1050 height 481
drag, startPoint x: 505, startPoint y: 238, endPoint x: 306, endPoint y: 451, distance: 291.4
click at [303, 497] on div "© Mapbox © OpenStreetMap Improve this map" at bounding box center [525, 276] width 1050 height 481
drag, startPoint x: 504, startPoint y: 228, endPoint x: 441, endPoint y: 507, distance: 286.0
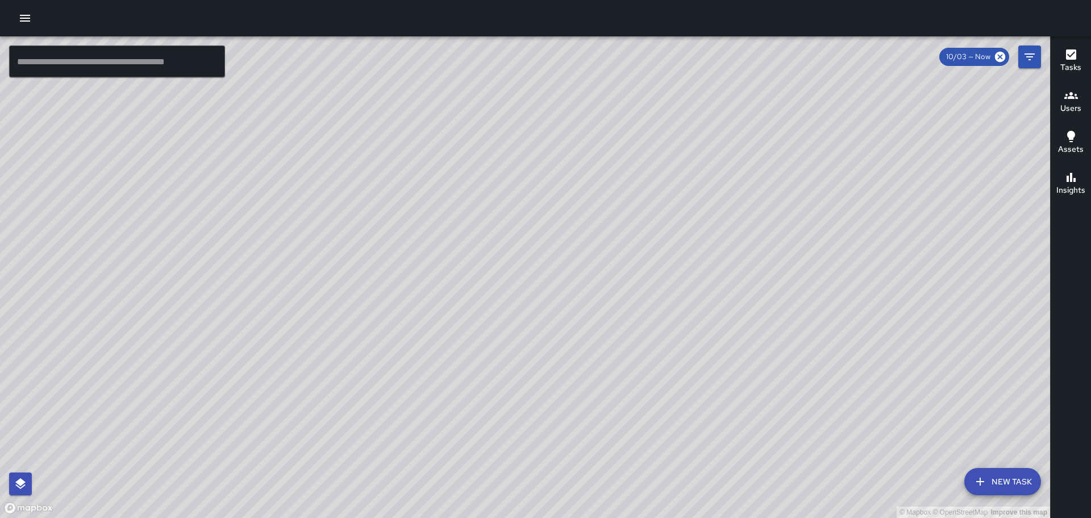
click at [441, 507] on div "© Mapbox © OpenStreetMap Improve this map" at bounding box center [525, 276] width 1050 height 481
drag, startPoint x: 531, startPoint y: 296, endPoint x: 411, endPoint y: 514, distance: 249.2
click at [411, 514] on div "© Mapbox © OpenStreetMap Improve this map" at bounding box center [525, 276] width 1050 height 481
drag, startPoint x: 455, startPoint y: 352, endPoint x: 534, endPoint y: 280, distance: 107.4
click at [536, 277] on div "© Mapbox © OpenStreetMap Improve this map" at bounding box center [525, 276] width 1050 height 481
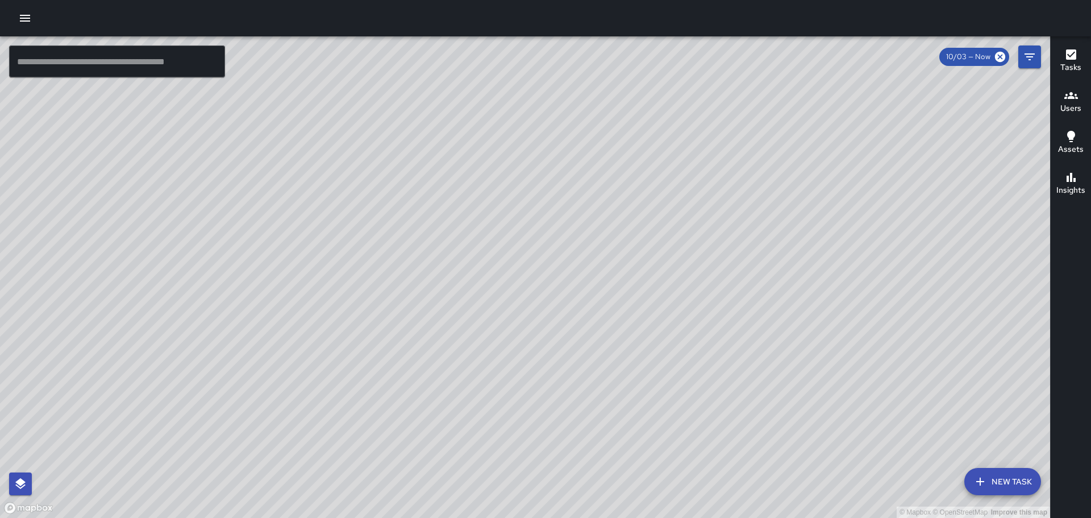
drag, startPoint x: 441, startPoint y: 432, endPoint x: 469, endPoint y: 312, distance: 123.1
click at [469, 313] on div "© Mapbox © OpenStreetMap Improve this map" at bounding box center [525, 276] width 1050 height 481
drag, startPoint x: 395, startPoint y: 412, endPoint x: 442, endPoint y: 291, distance: 129.7
click at [452, 278] on div "© Mapbox © OpenStreetMap Improve this map" at bounding box center [525, 276] width 1050 height 481
drag, startPoint x: 390, startPoint y: 195, endPoint x: 365, endPoint y: 245, distance: 55.6
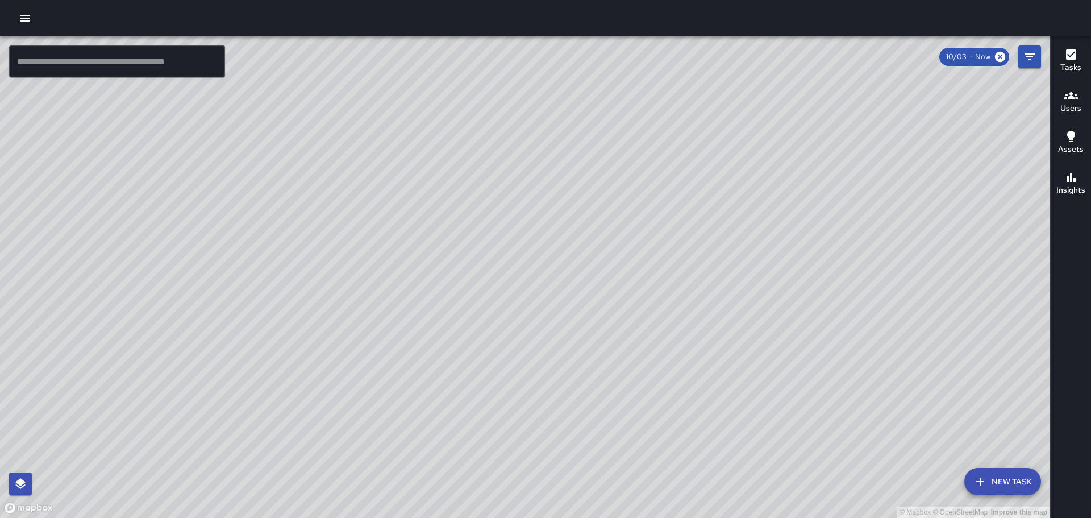
click at [365, 245] on div "© Mapbox © OpenStreetMap Improve this map" at bounding box center [525, 276] width 1050 height 481
click at [20, 7] on div at bounding box center [545, 18] width 1091 height 36
click at [22, 14] on icon "button" at bounding box center [25, 18] width 14 height 14
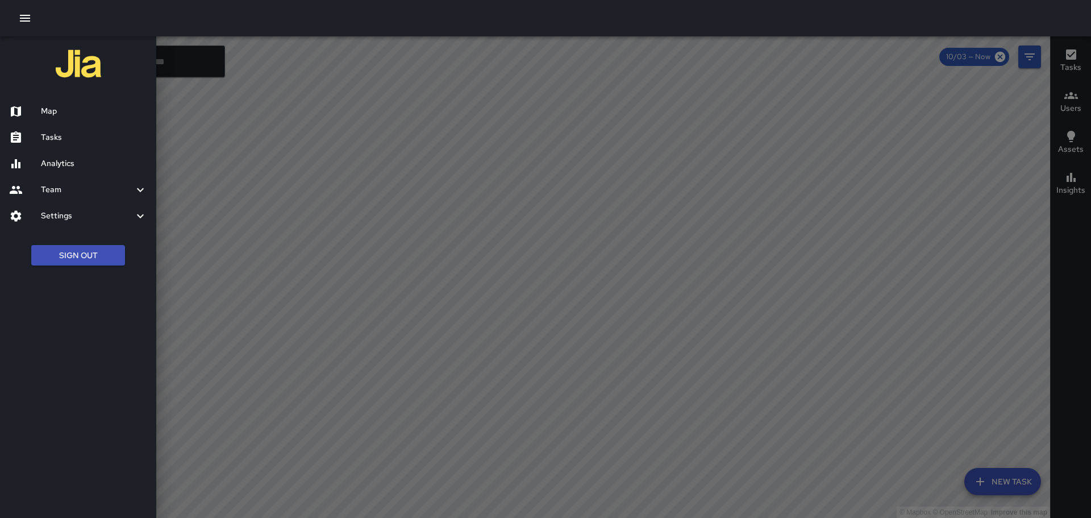
click at [68, 132] on h6 "Tasks" at bounding box center [94, 137] width 106 height 12
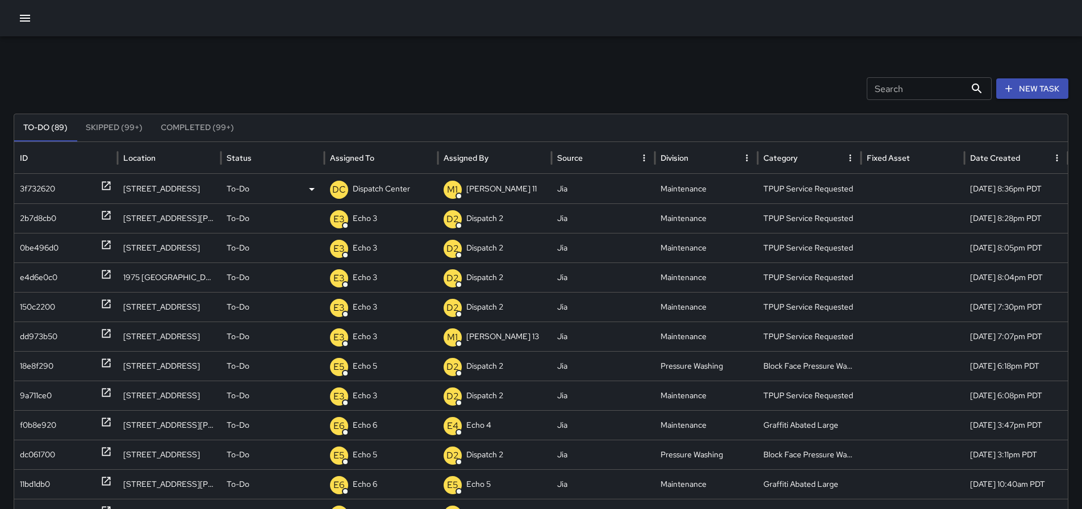
click at [397, 192] on p "Dispatch Center" at bounding box center [381, 188] width 57 height 29
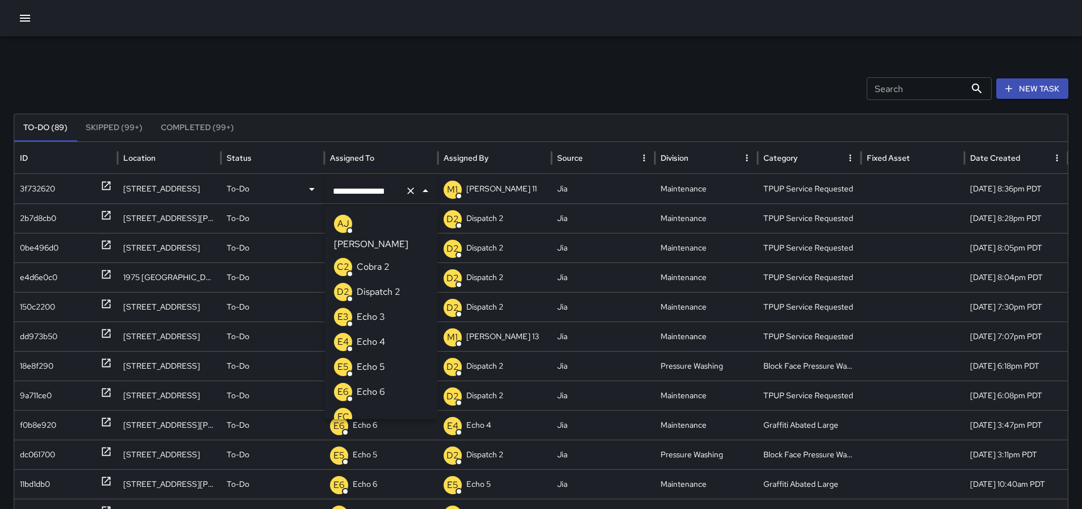
scroll to position [675, 0]
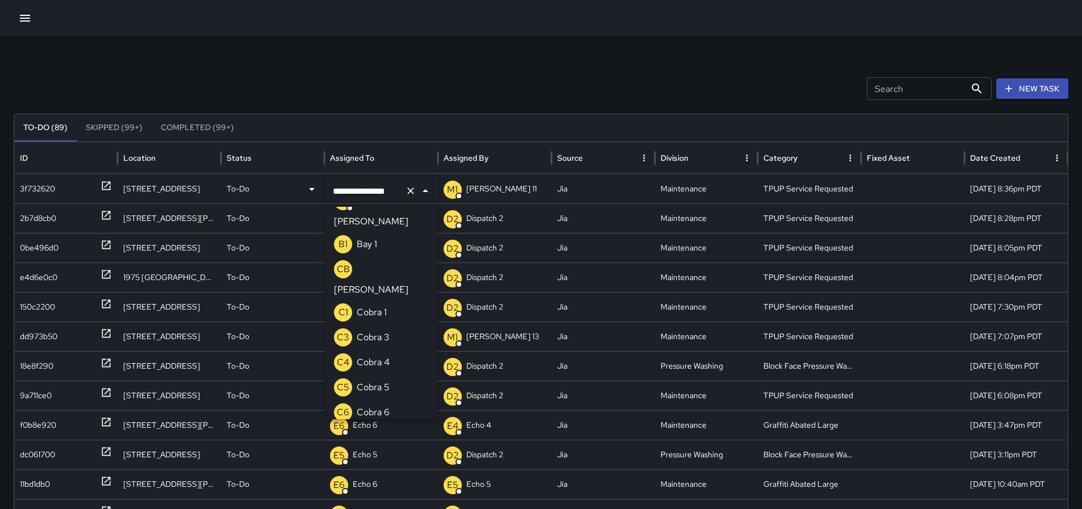
click at [407, 193] on icon "Clear" at bounding box center [410, 190] width 11 height 11
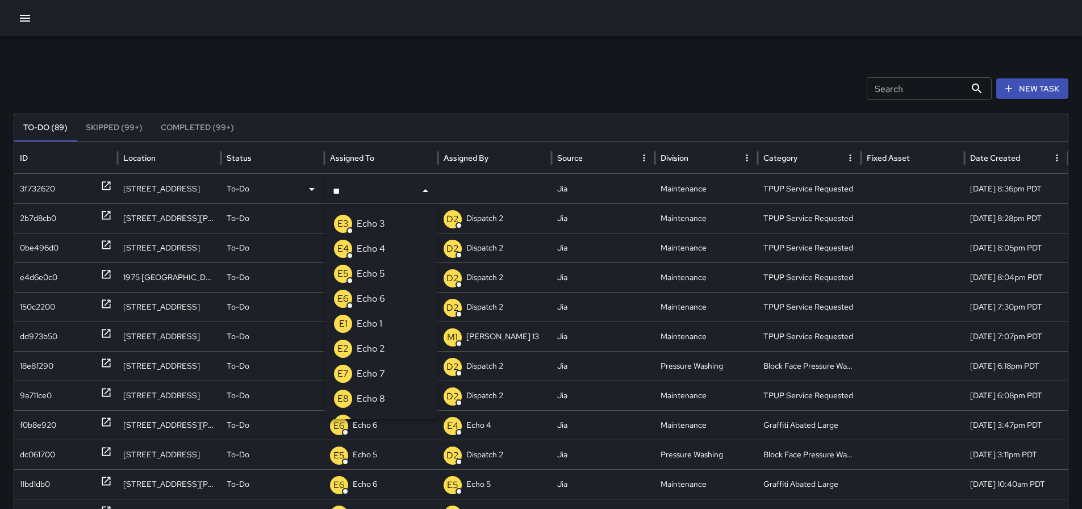
type input "***"
click at [377, 218] on p "Echo 3" at bounding box center [371, 224] width 28 height 14
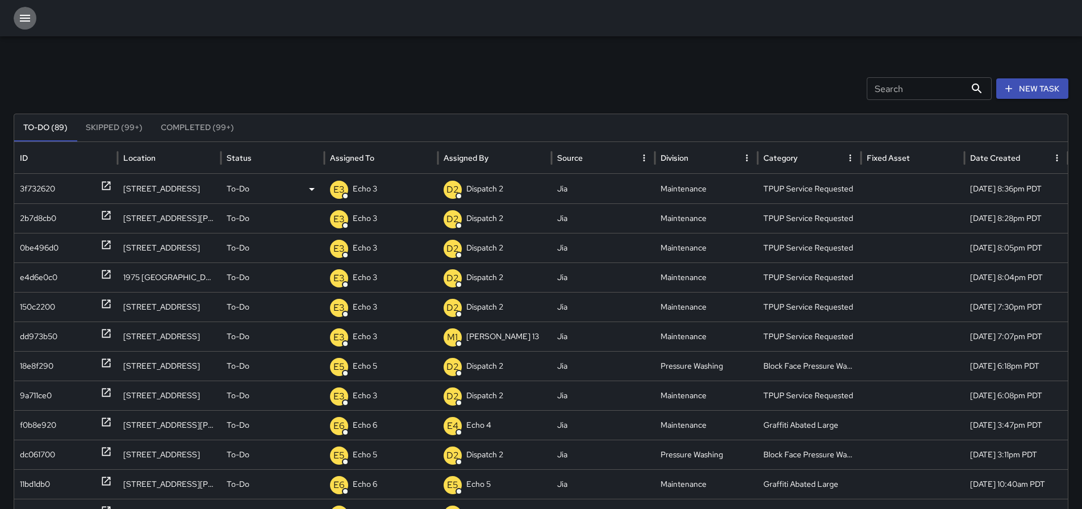
click at [20, 12] on icon "button" at bounding box center [25, 18] width 14 height 14
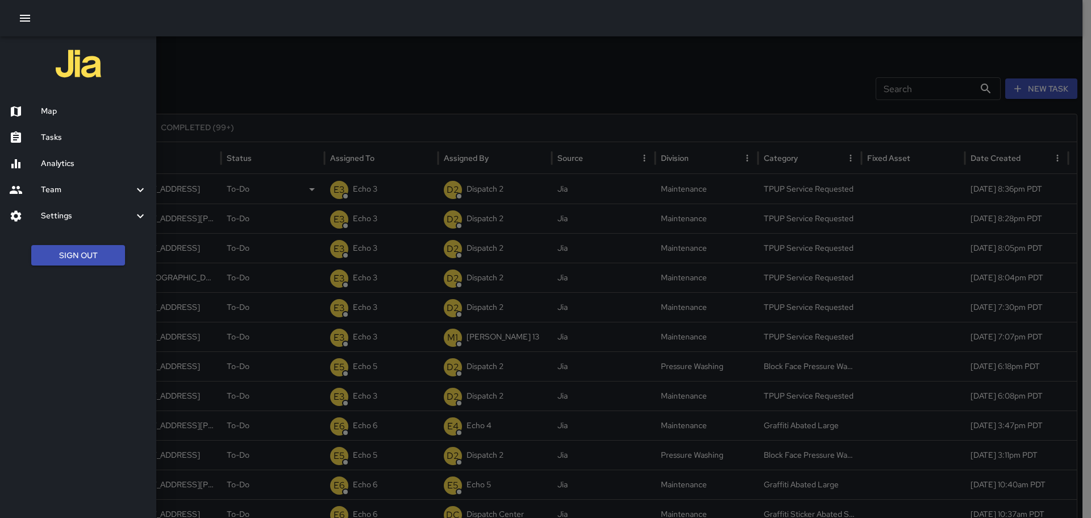
drag, startPoint x: 245, startPoint y: 80, endPoint x: 235, endPoint y: 84, distance: 11.3
click at [245, 81] on div at bounding box center [545, 259] width 1091 height 518
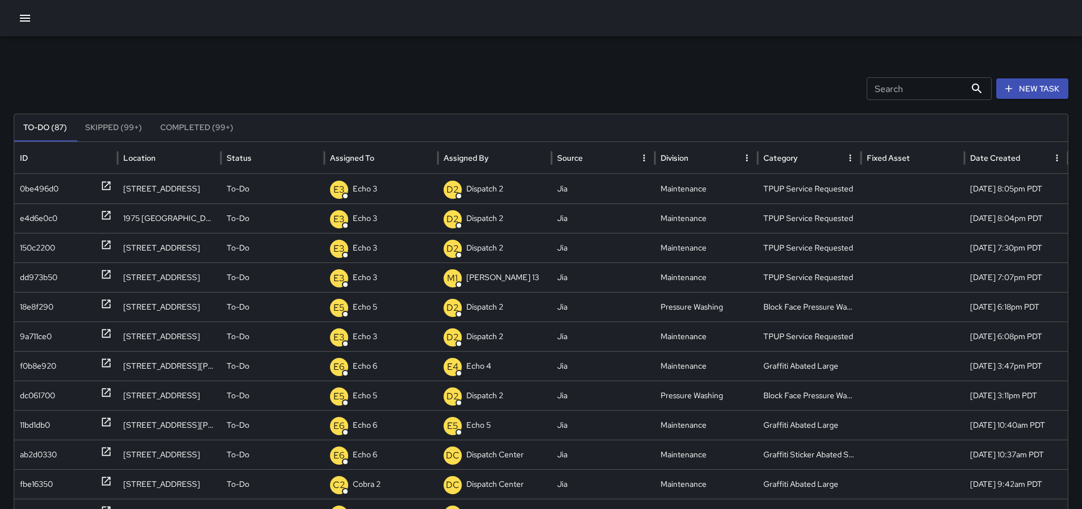
click at [22, 24] on button "button" at bounding box center [25, 18] width 23 height 23
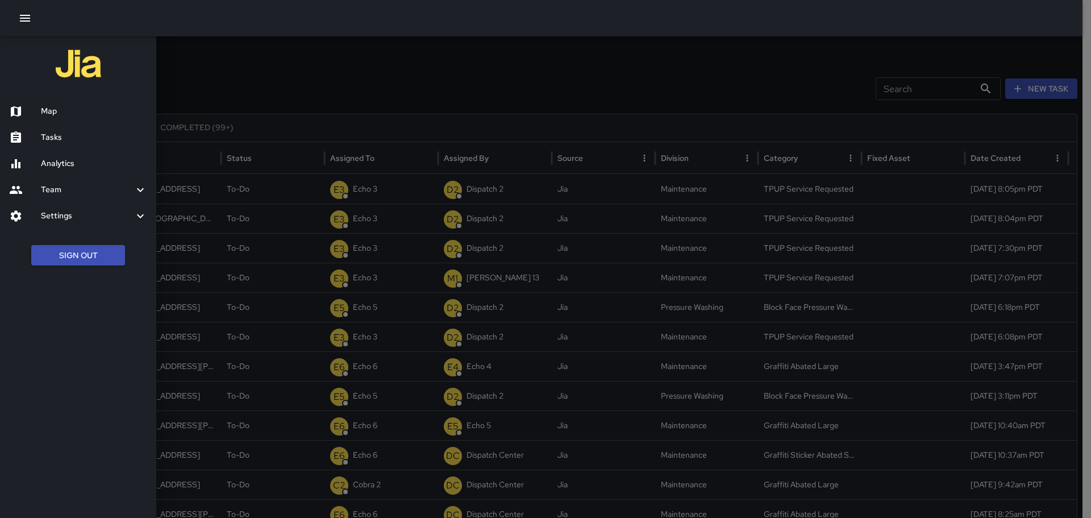
click at [69, 118] on div "Map" at bounding box center [78, 111] width 156 height 26
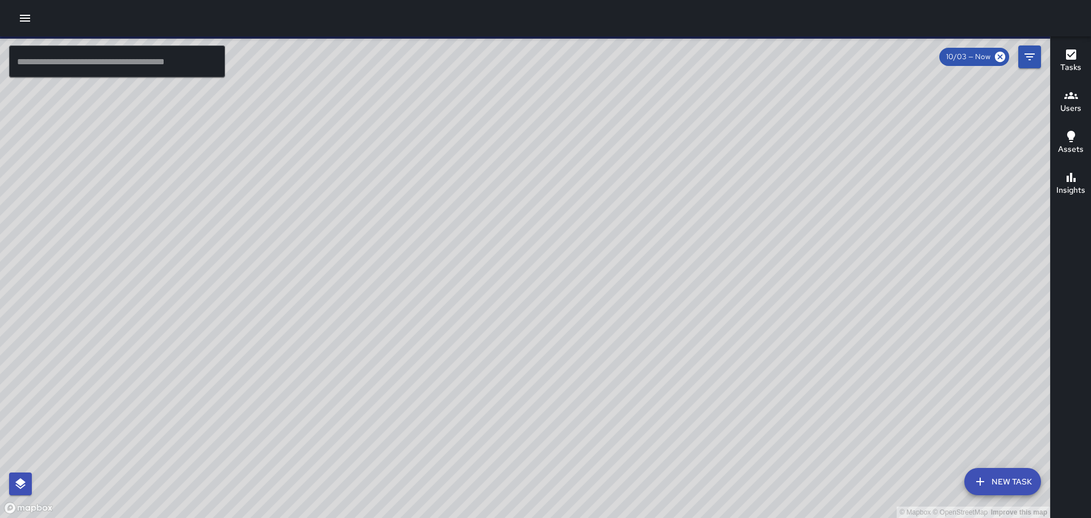
drag, startPoint x: 626, startPoint y: 157, endPoint x: 610, endPoint y: 285, distance: 128.8
click at [621, 293] on div "© Mapbox © OpenStreetMap Improve this map" at bounding box center [525, 276] width 1050 height 481
drag, startPoint x: 619, startPoint y: 310, endPoint x: 734, endPoint y: 148, distance: 198.8
click at [745, 147] on div "© Mapbox © OpenStreetMap Improve this map" at bounding box center [525, 276] width 1050 height 481
drag, startPoint x: 610, startPoint y: 277, endPoint x: 673, endPoint y: 168, distance: 126.0
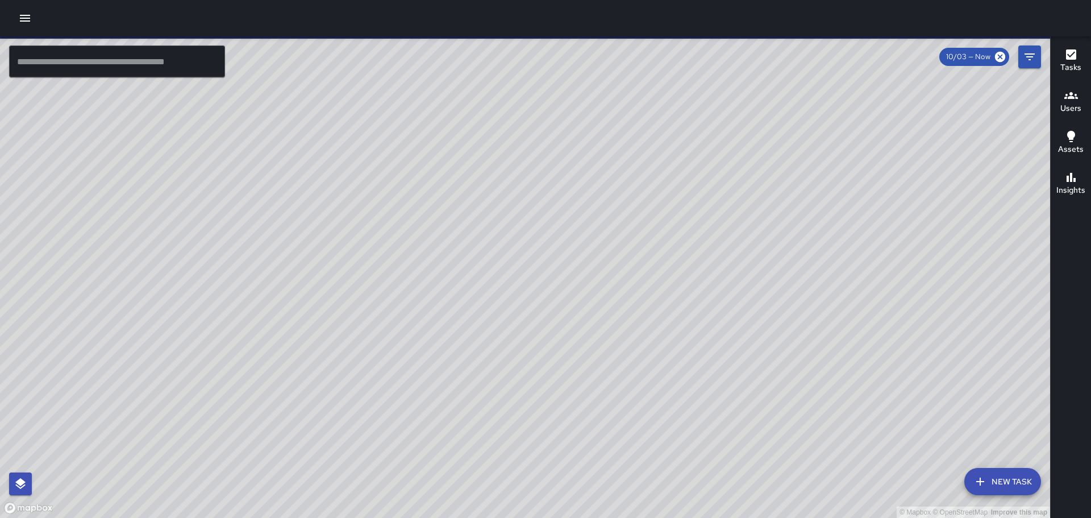
click at [673, 169] on div "© Mapbox © OpenStreetMap Improve this map" at bounding box center [525, 276] width 1050 height 481
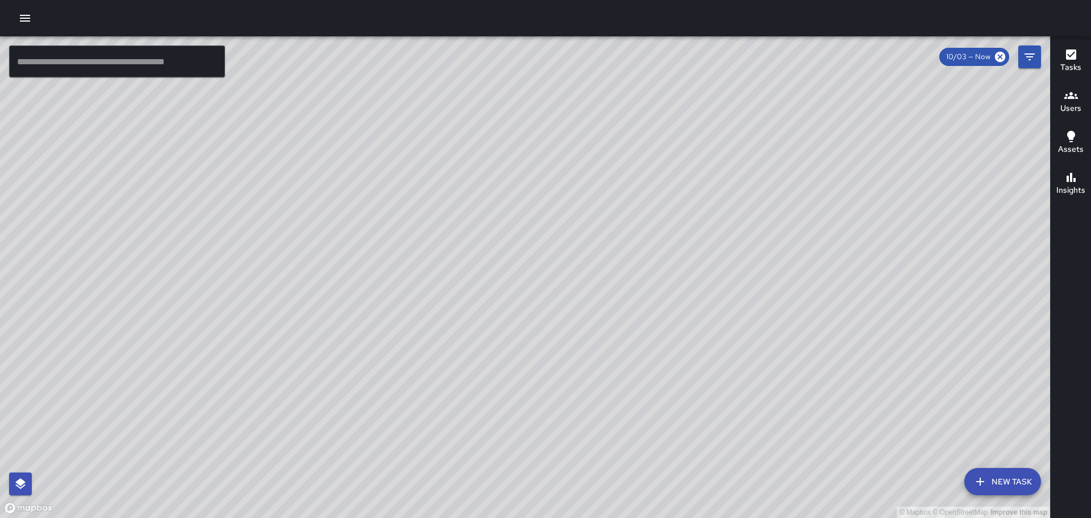
drag, startPoint x: 670, startPoint y: 211, endPoint x: 582, endPoint y: 97, distance: 144.6
click at [585, 98] on div "© Mapbox © OpenStreetMap Improve this map" at bounding box center [525, 276] width 1050 height 481
drag, startPoint x: 598, startPoint y: 142, endPoint x: 543, endPoint y: 118, distance: 60.3
click at [543, 118] on div "© Mapbox © OpenStreetMap Improve this map" at bounding box center [525, 276] width 1050 height 481
drag, startPoint x: 503, startPoint y: 88, endPoint x: 430, endPoint y: 128, distance: 84.2
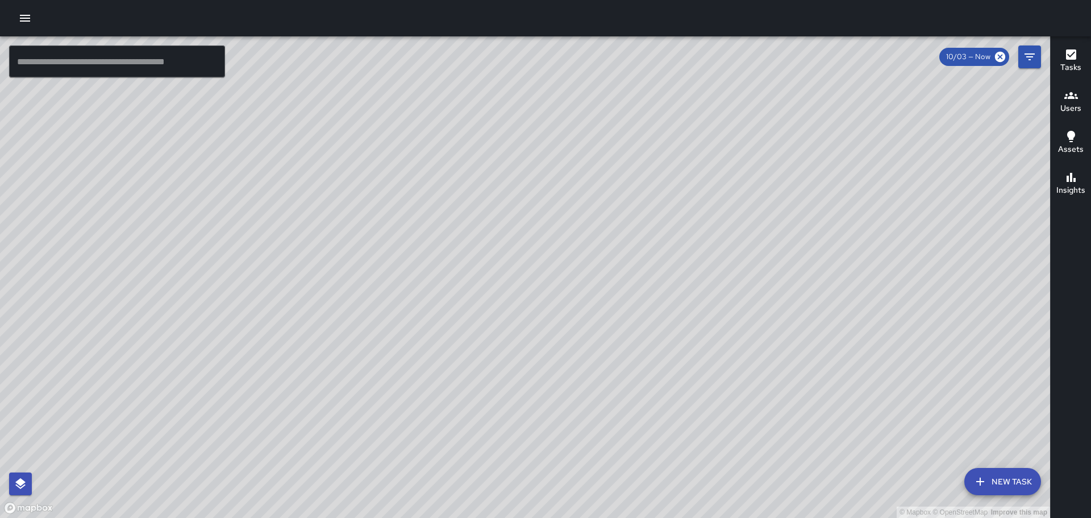
click at [430, 128] on div "© Mapbox © OpenStreetMap Improve this map" at bounding box center [525, 276] width 1050 height 481
click at [34, 19] on div at bounding box center [545, 18] width 1091 height 36
click at [32, 18] on button "button" at bounding box center [25, 18] width 23 height 23
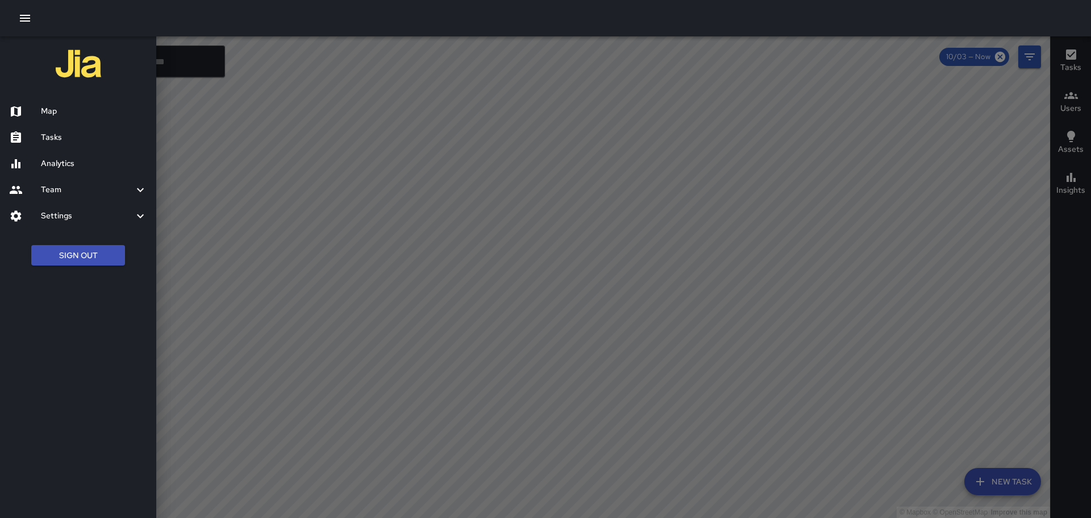
click at [59, 130] on div "Tasks" at bounding box center [78, 137] width 156 height 26
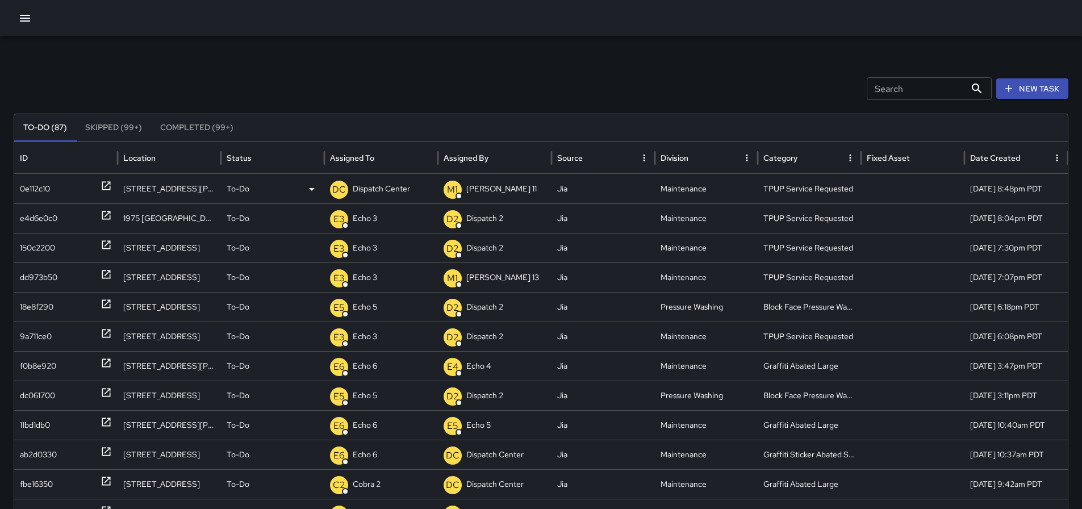
click at [384, 195] on p "Dispatch Center" at bounding box center [381, 188] width 57 height 29
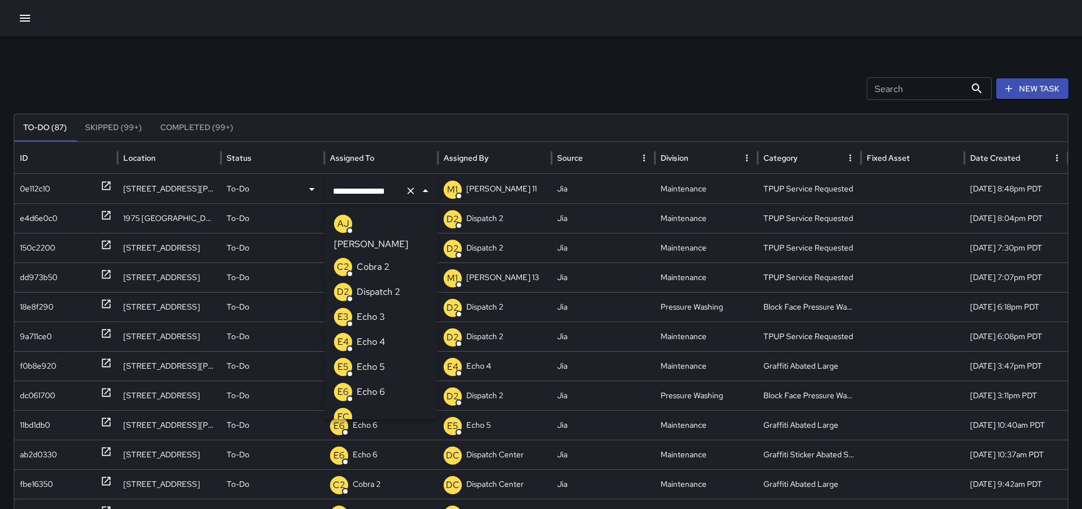
scroll to position [675, 0]
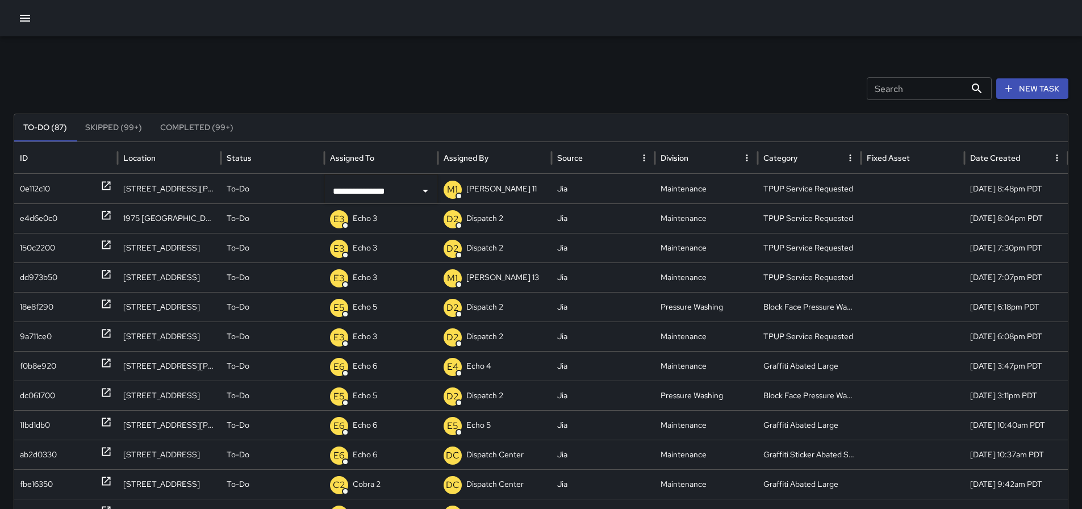
click at [417, 105] on div "**********" at bounding box center [541, 358] width 1082 height 645
click at [403, 182] on p "Dispatch Center" at bounding box center [381, 188] width 57 height 29
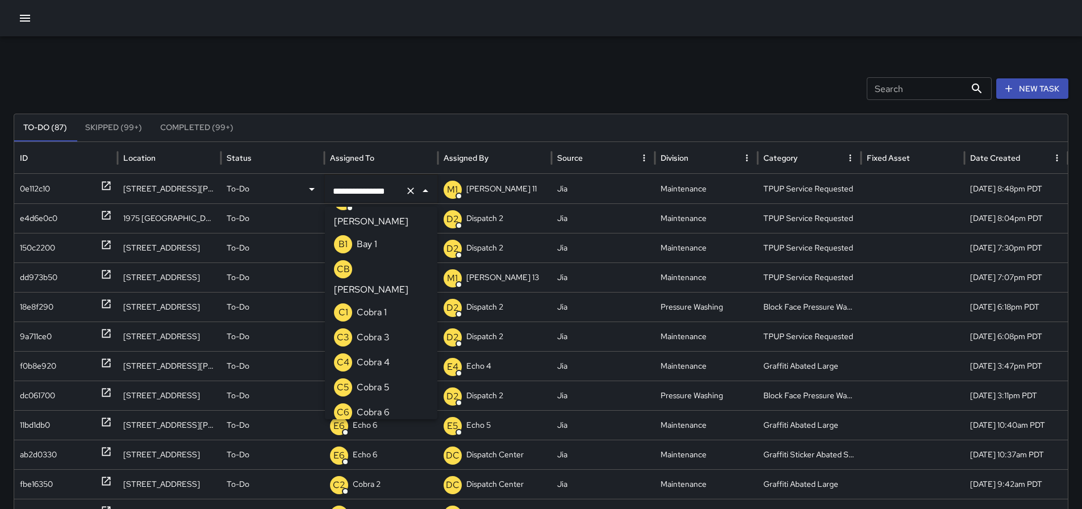
click at [413, 189] on icon "Clear" at bounding box center [410, 190] width 11 height 11
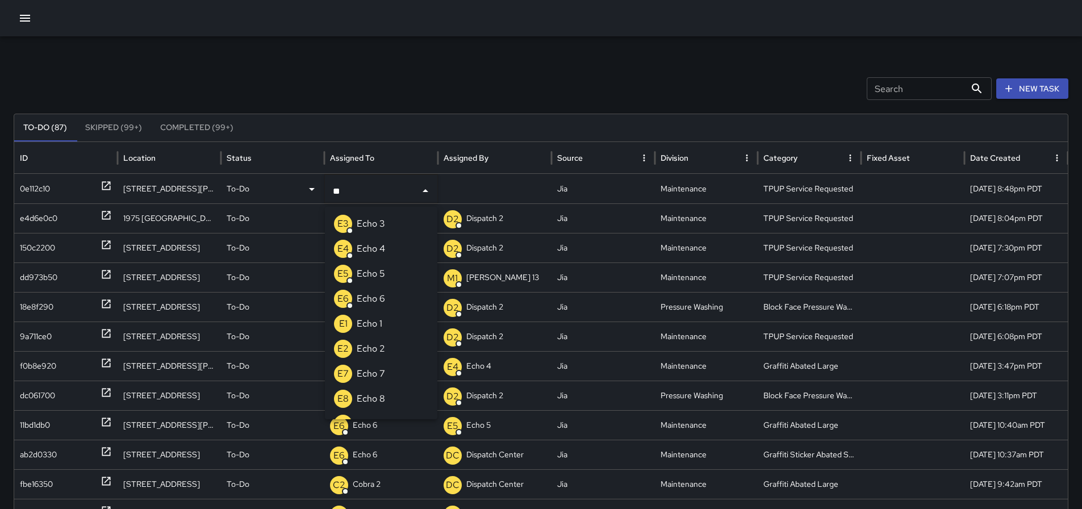
type input "***"
click at [390, 215] on li "E3 Echo 3" at bounding box center [381, 223] width 112 height 25
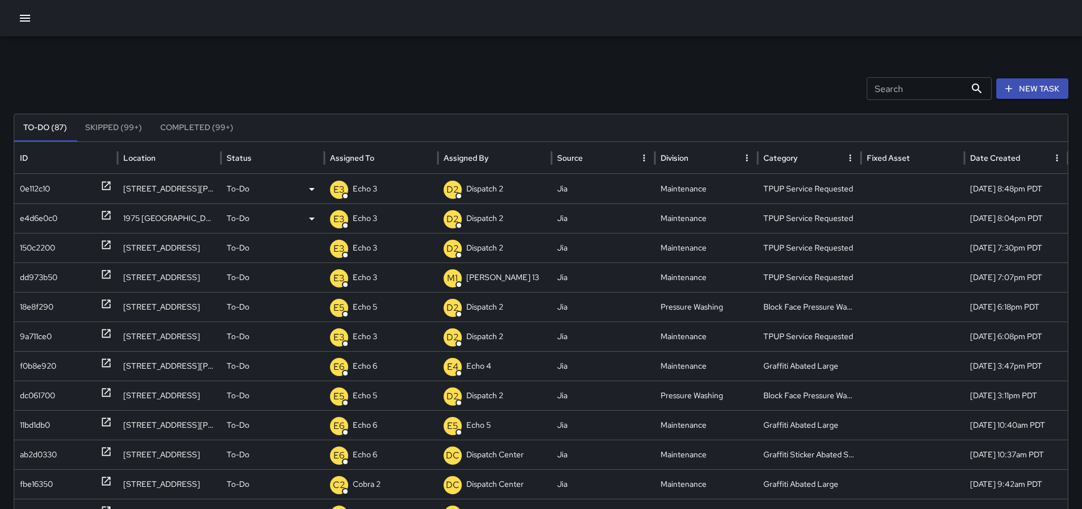
click at [104, 215] on icon at bounding box center [106, 215] width 11 height 11
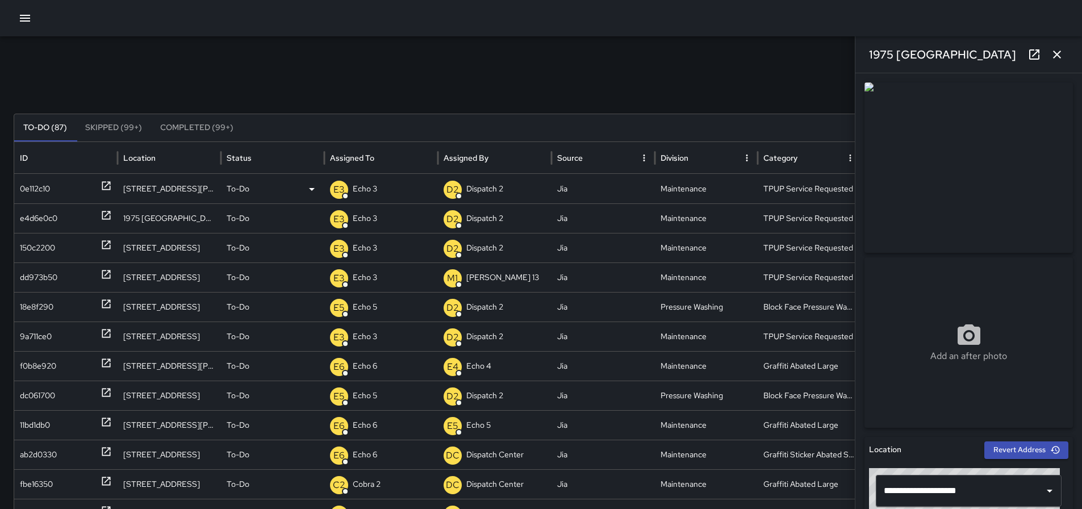
click at [1063, 55] on icon "button" at bounding box center [1058, 55] width 14 height 14
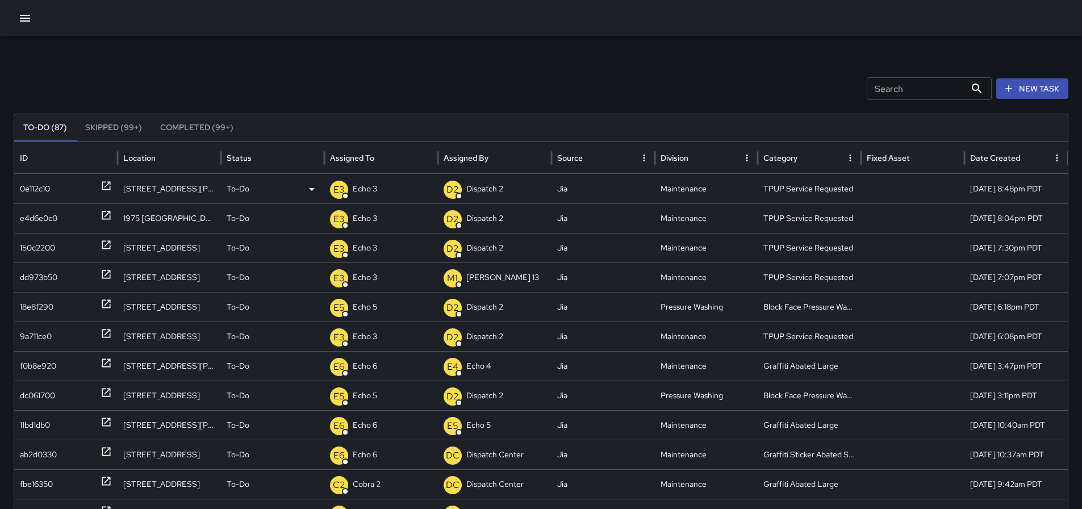
click at [110, 187] on icon at bounding box center [106, 186] width 9 height 9
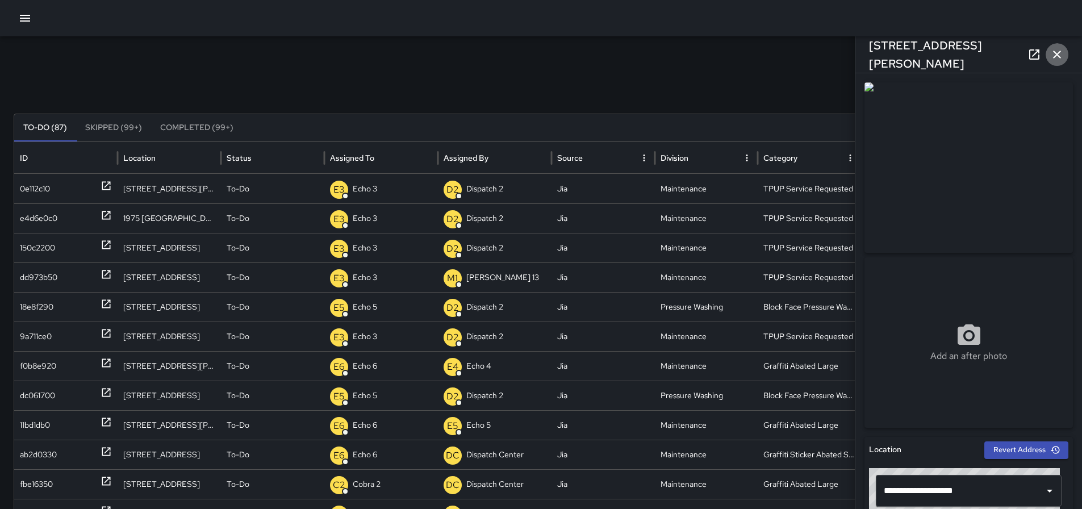
click at [1064, 52] on button "button" at bounding box center [1057, 54] width 23 height 23
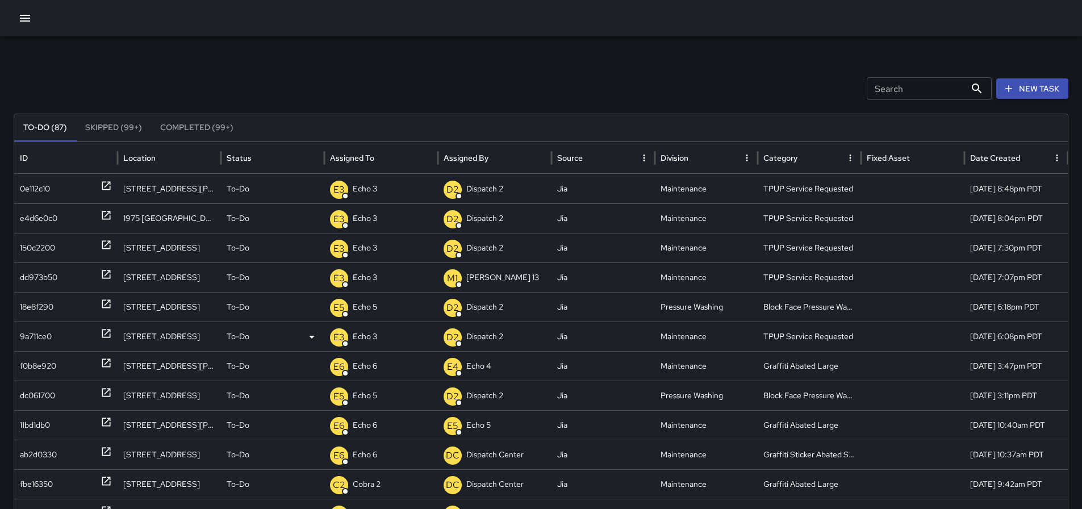
click at [105, 339] on div at bounding box center [106, 336] width 11 height 29
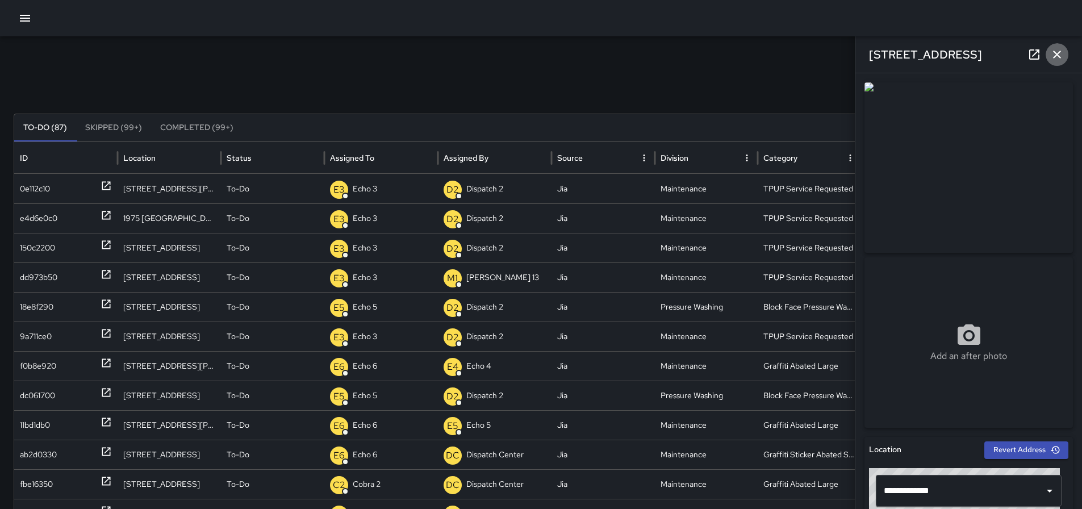
click at [1054, 49] on icon "button" at bounding box center [1058, 55] width 14 height 14
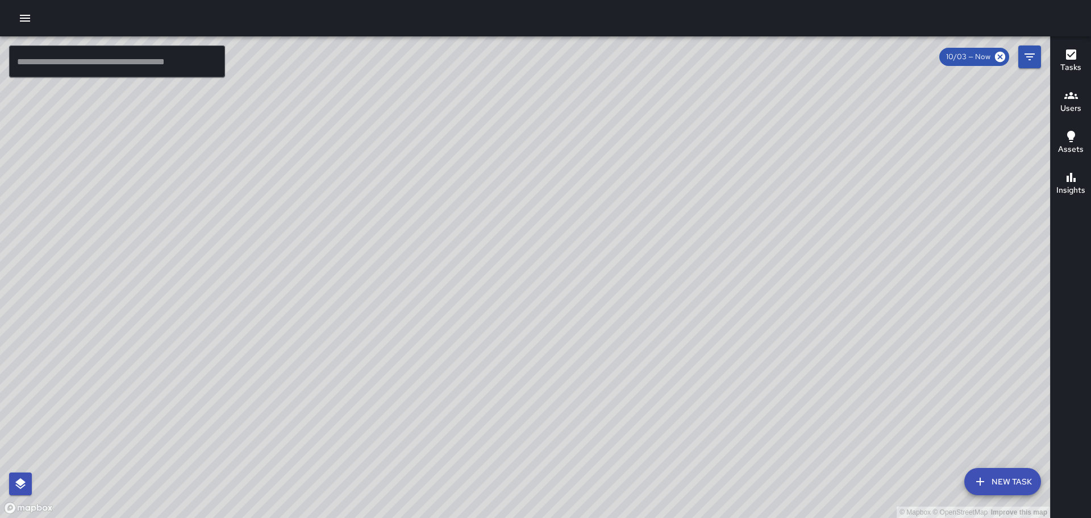
click at [23, 11] on button "button" at bounding box center [25, 18] width 23 height 23
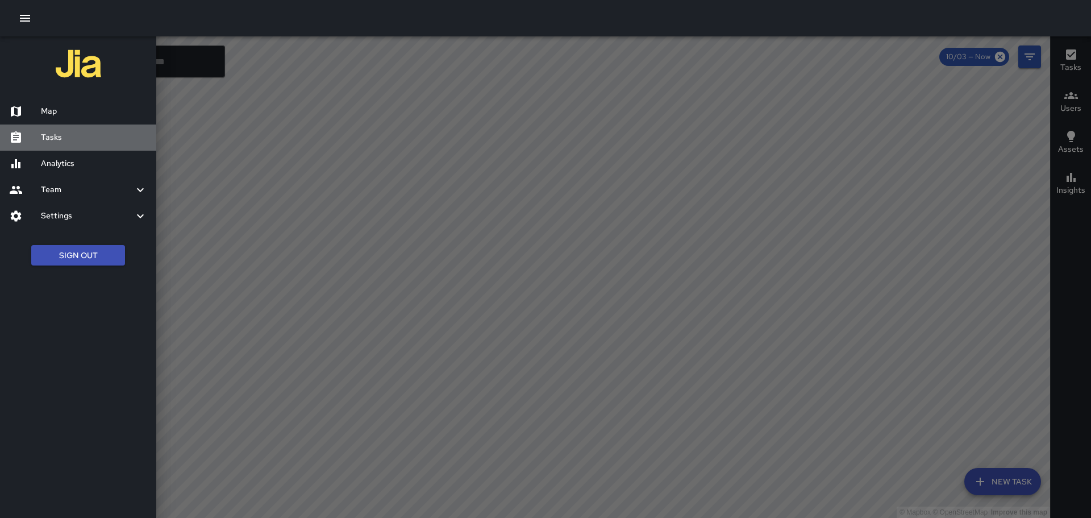
click at [51, 141] on h6 "Tasks" at bounding box center [94, 137] width 106 height 12
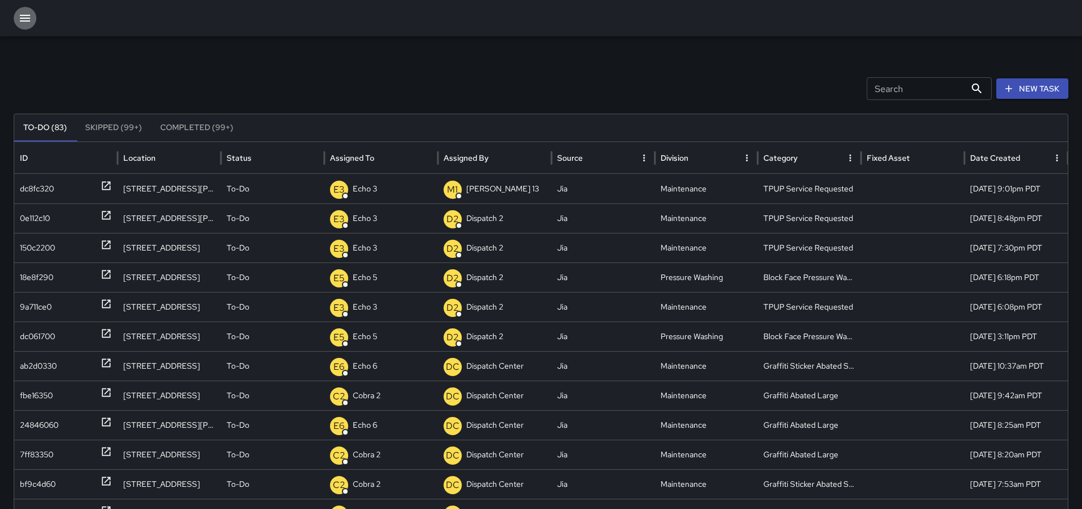
click at [20, 13] on icon "button" at bounding box center [25, 18] width 14 height 14
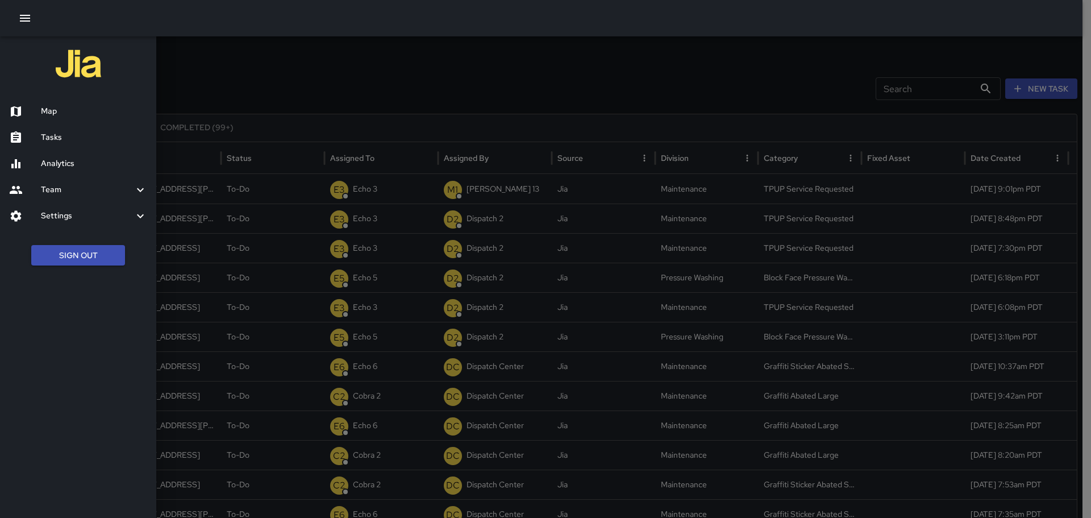
click at [64, 114] on h6 "Map" at bounding box center [94, 111] width 106 height 12
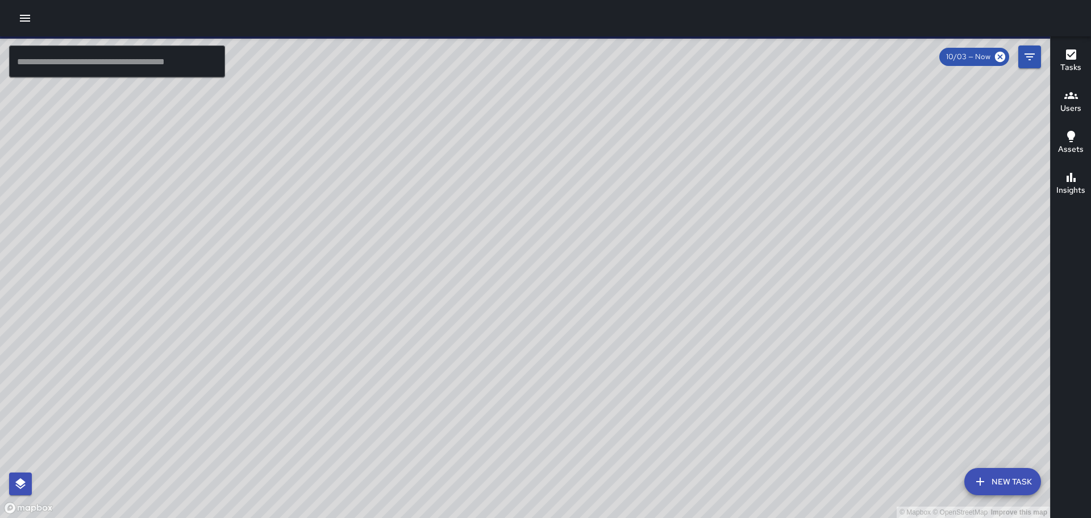
drag, startPoint x: 582, startPoint y: 218, endPoint x: 548, endPoint y: 218, distance: 33.5
click at [548, 218] on div "© Mapbox © OpenStreetMap Improve this map" at bounding box center [525, 276] width 1050 height 481
drag, startPoint x: 680, startPoint y: 391, endPoint x: 695, endPoint y: 311, distance: 81.0
click at [695, 311] on div "© Mapbox © OpenStreetMap Improve this map" at bounding box center [525, 276] width 1050 height 481
drag, startPoint x: 718, startPoint y: 281, endPoint x: 702, endPoint y: 366, distance: 86.6
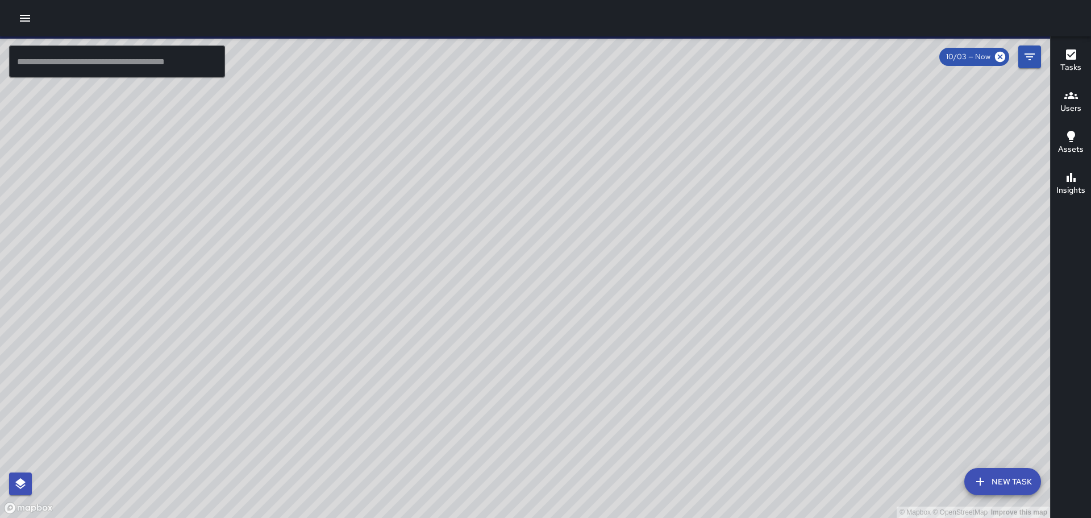
click at [702, 366] on div "© Mapbox © OpenStreetMap Improve this map" at bounding box center [525, 276] width 1050 height 481
drag, startPoint x: 632, startPoint y: 318, endPoint x: 565, endPoint y: 363, distance: 80.2
click at [565, 363] on div "© Mapbox © OpenStreetMap Improve this map" at bounding box center [525, 276] width 1050 height 481
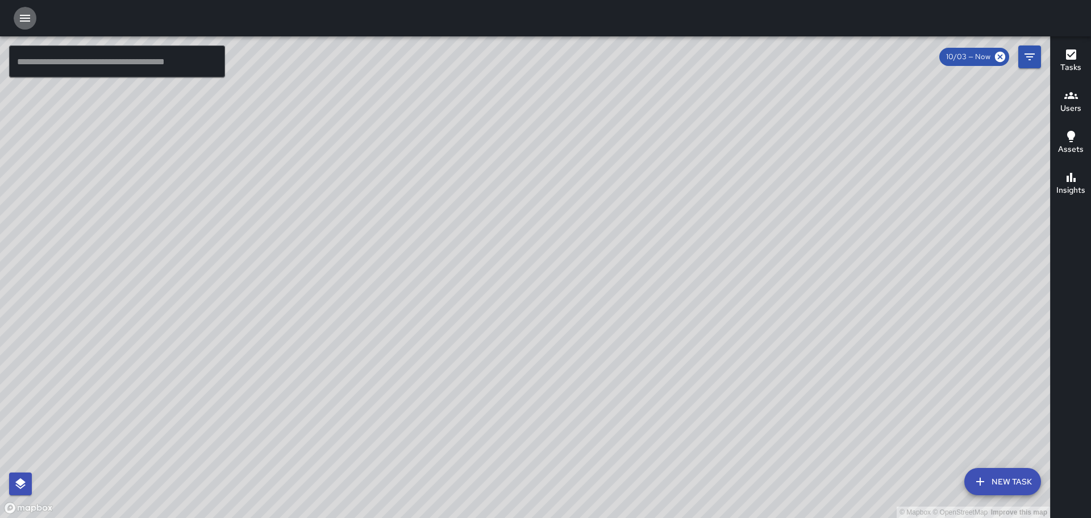
click at [34, 19] on button "button" at bounding box center [25, 18] width 23 height 23
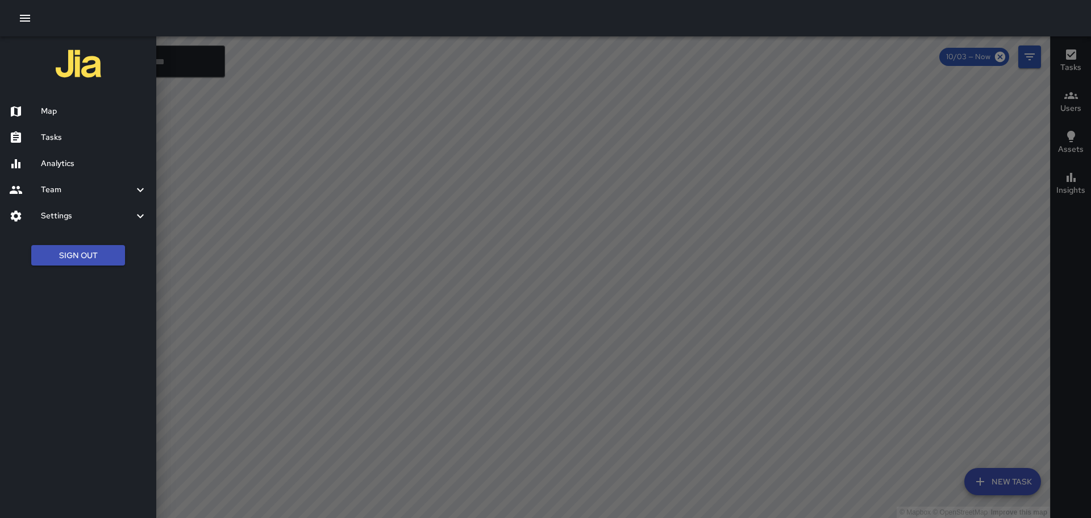
click at [77, 131] on h6 "Tasks" at bounding box center [94, 137] width 106 height 12
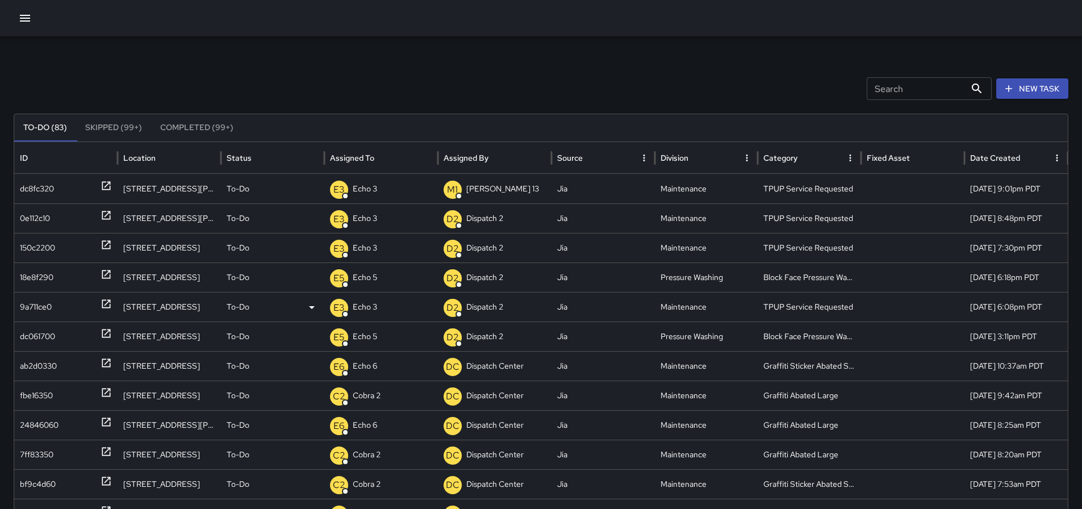
click at [101, 303] on icon at bounding box center [106, 303] width 11 height 11
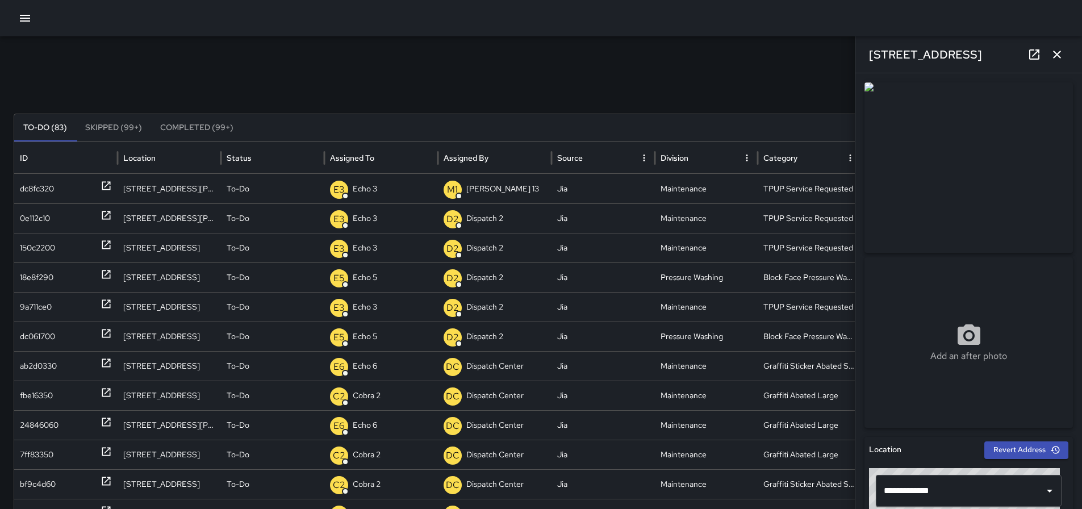
scroll to position [57, 0]
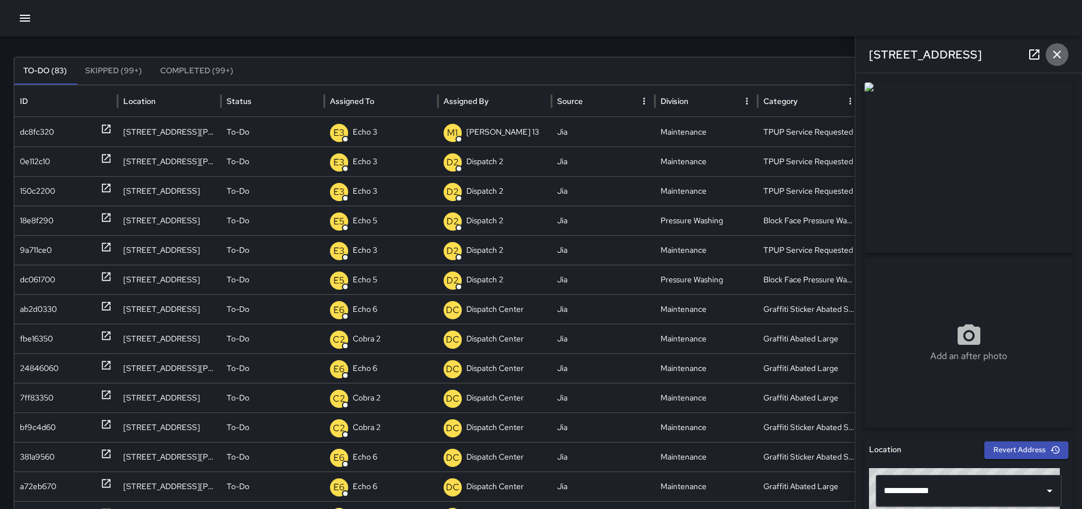
click at [1059, 51] on icon "button" at bounding box center [1058, 55] width 14 height 14
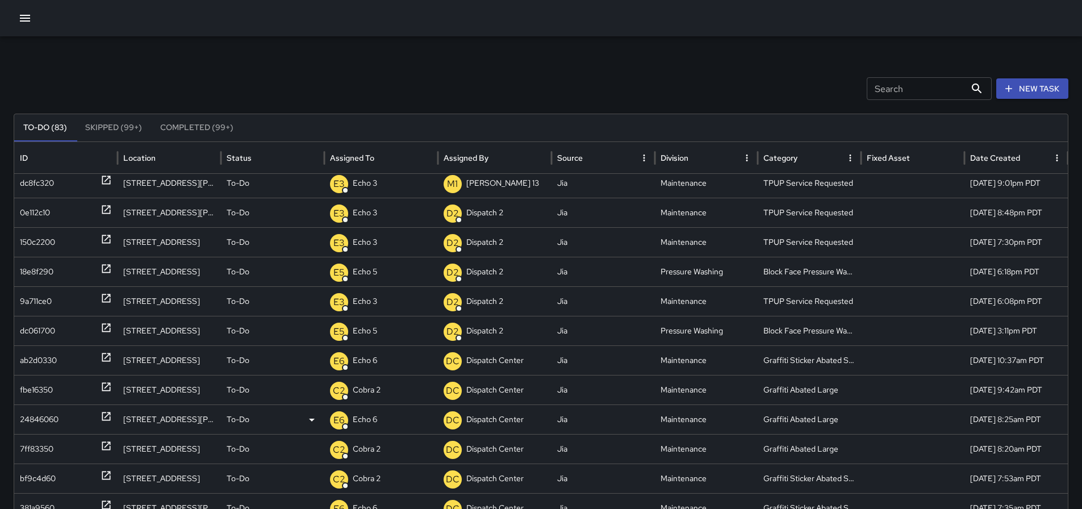
scroll to position [0, 0]
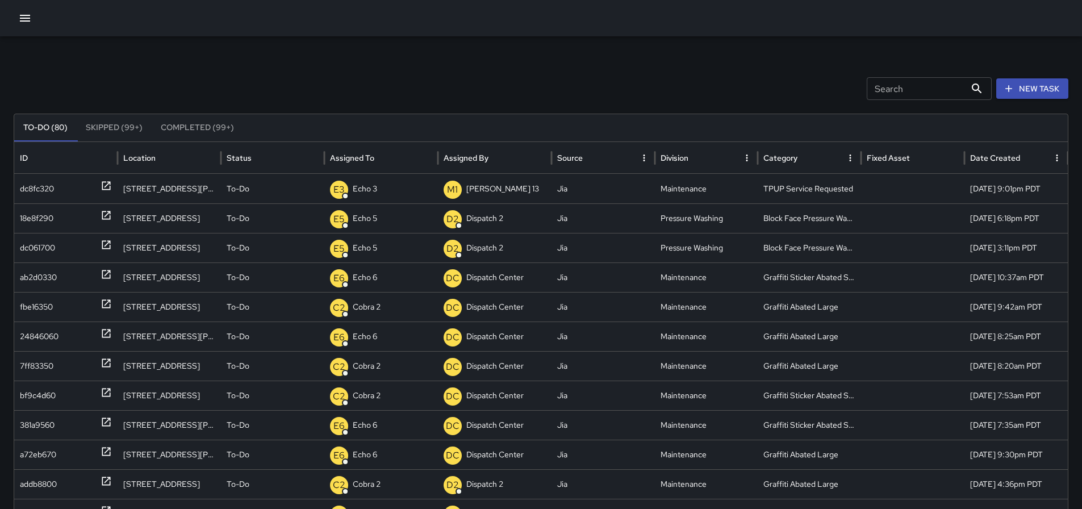
click at [22, 22] on icon "button" at bounding box center [25, 18] width 10 height 7
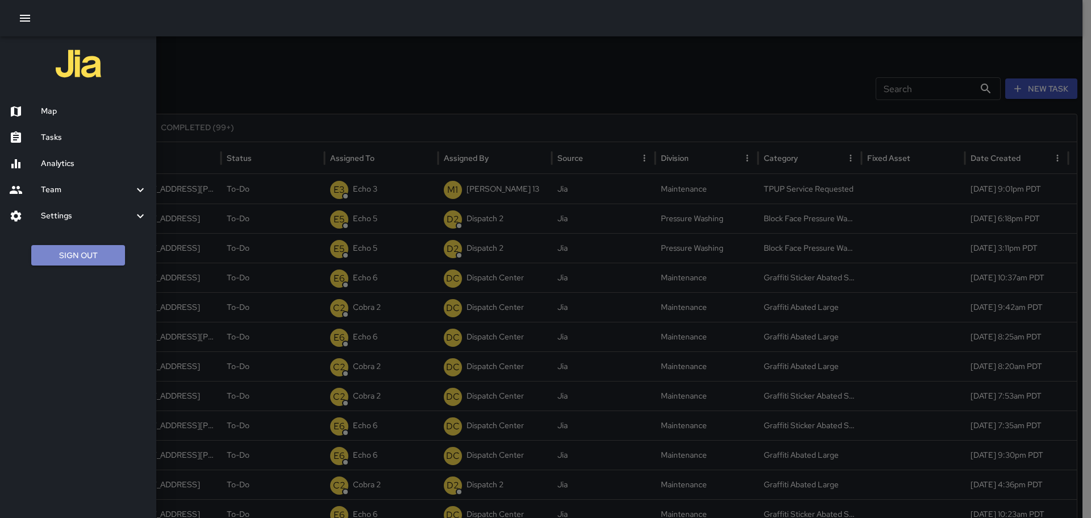
click at [95, 257] on button "Sign Out" at bounding box center [78, 255] width 94 height 21
